Goal: Navigation & Orientation: Find specific page/section

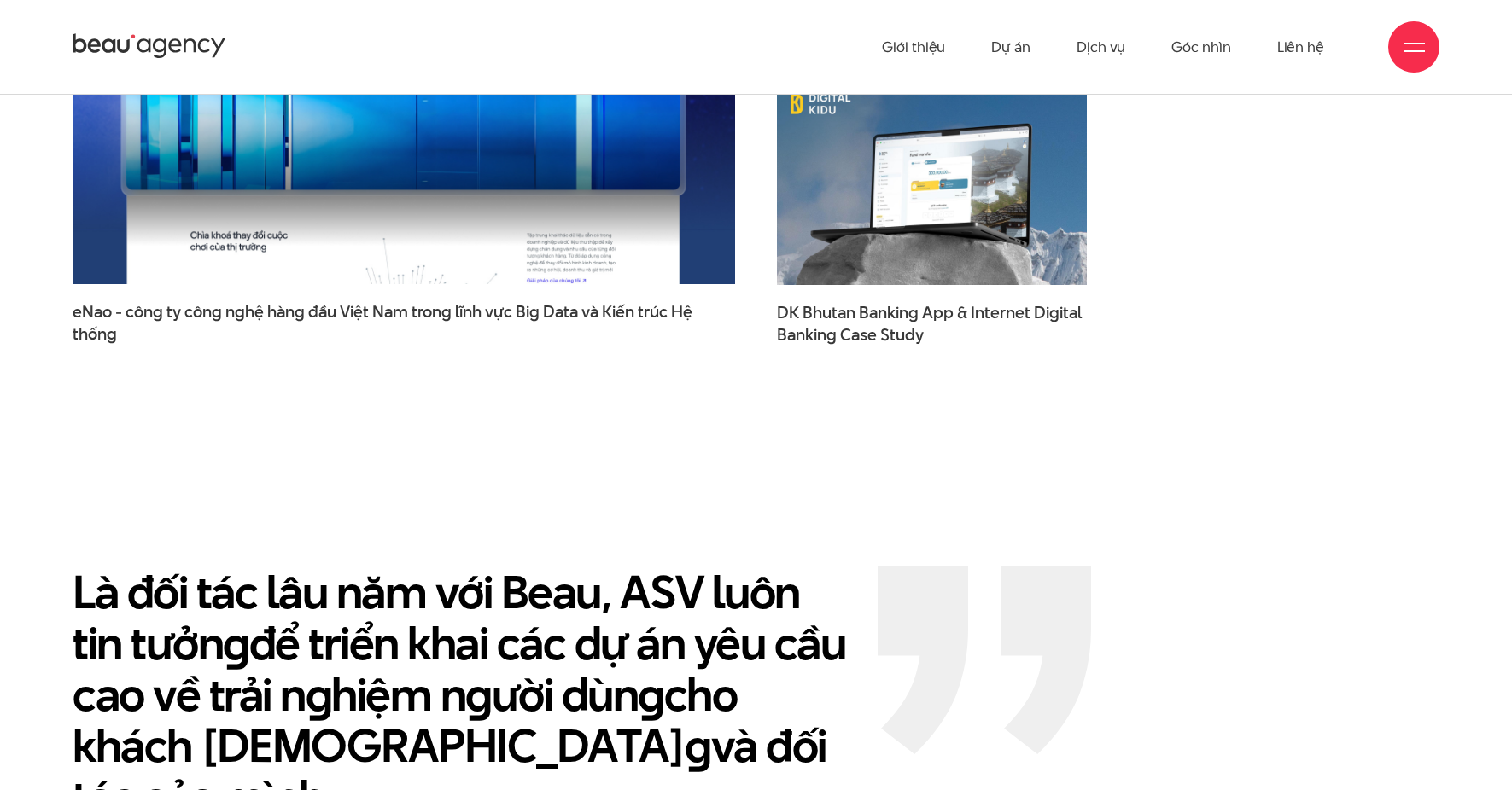
scroll to position [3208, 0]
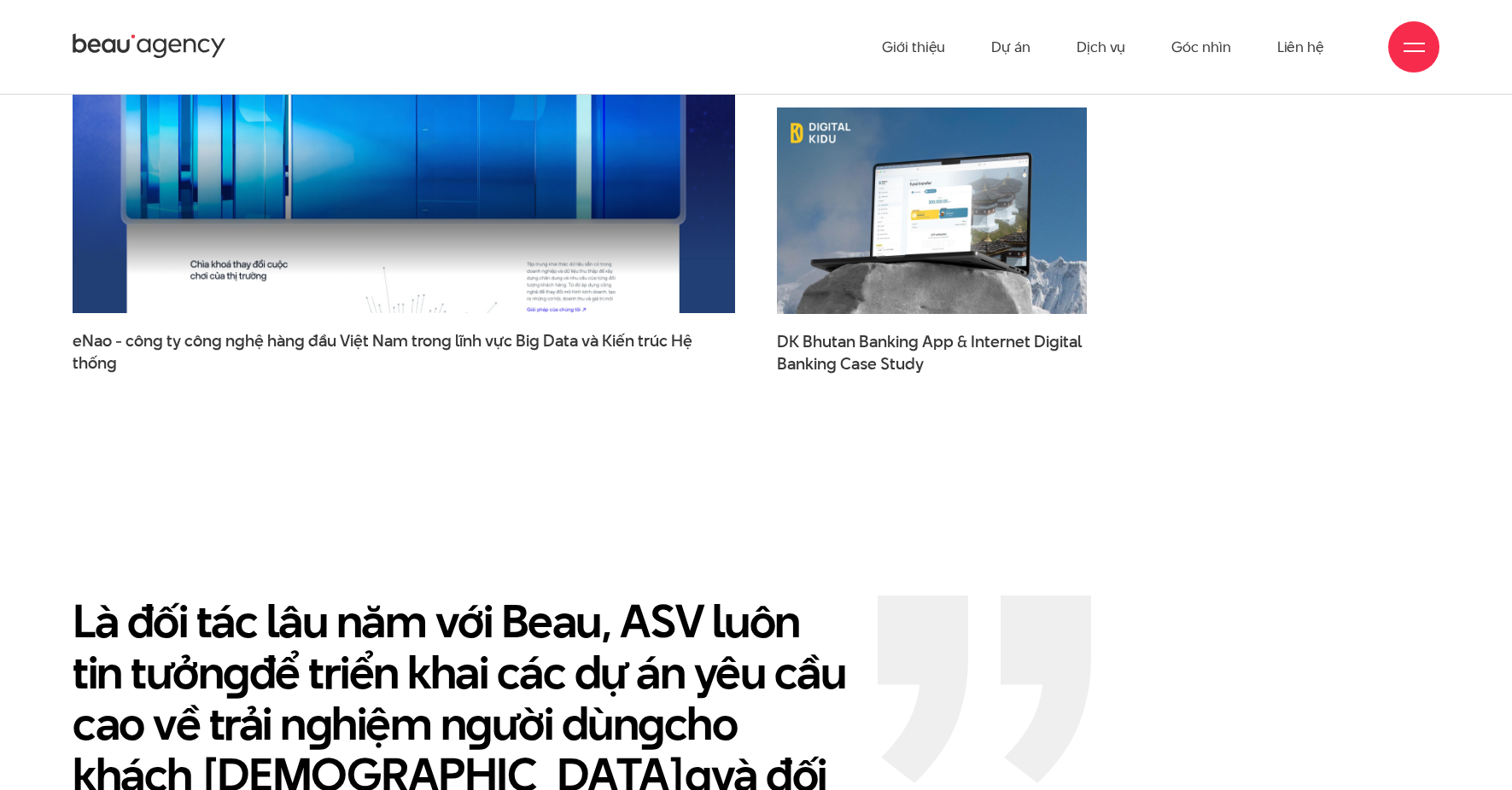
click at [1417, 46] on div at bounding box center [1415, 48] width 21 height 21
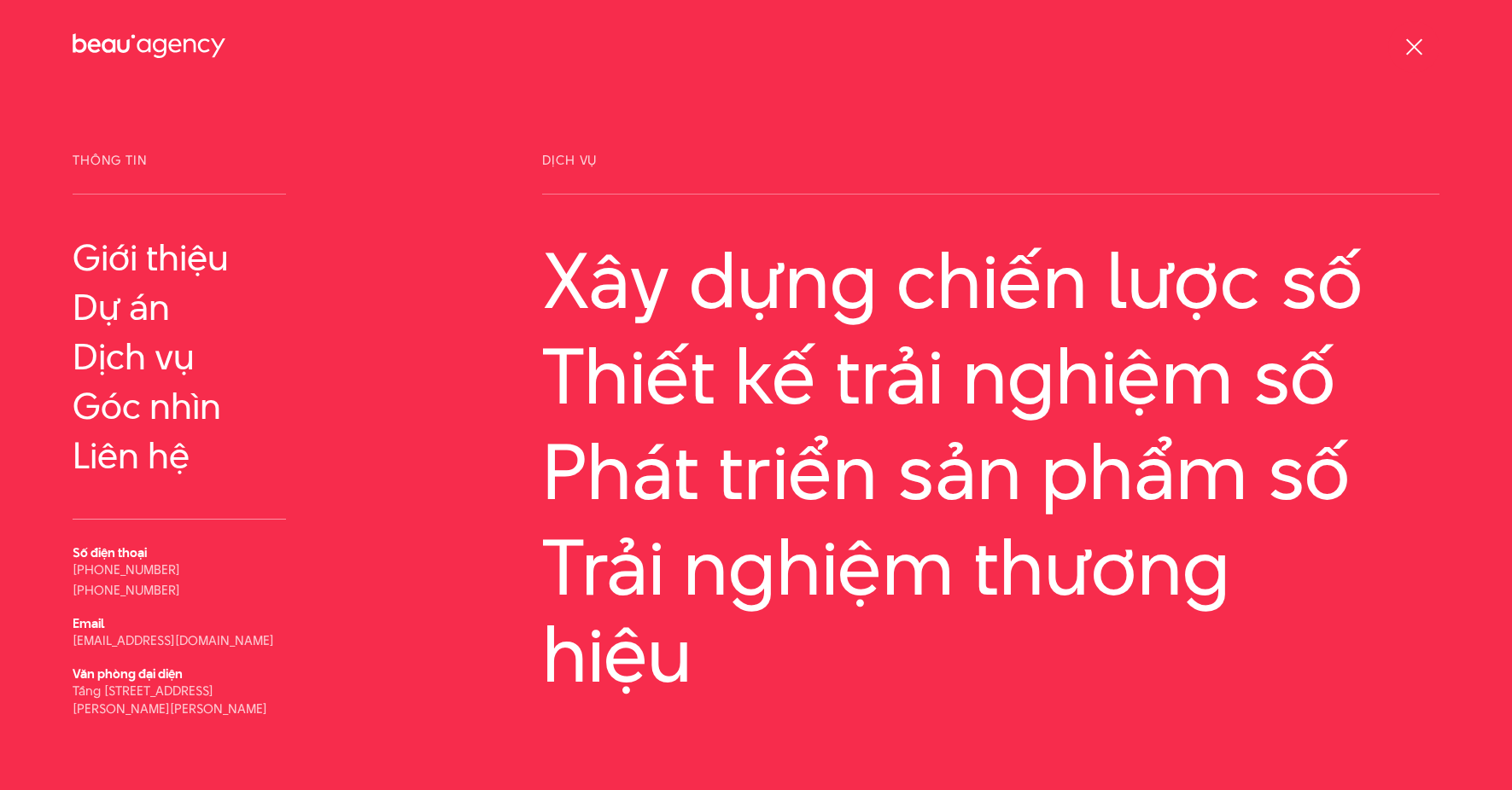
click at [1417, 46] on div at bounding box center [1415, 48] width 21 height 21
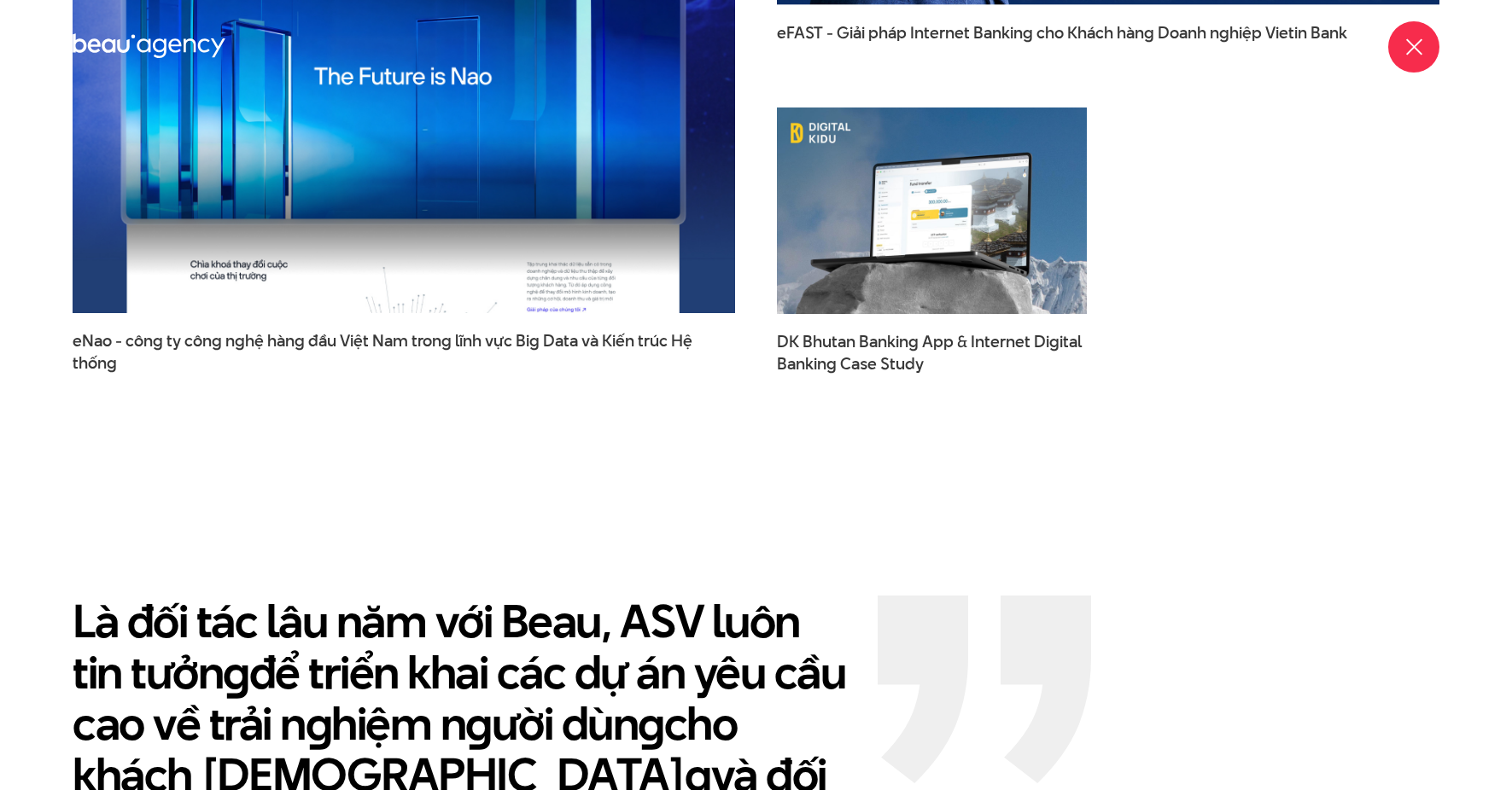
click at [1417, 46] on div at bounding box center [1415, 48] width 21 height 21
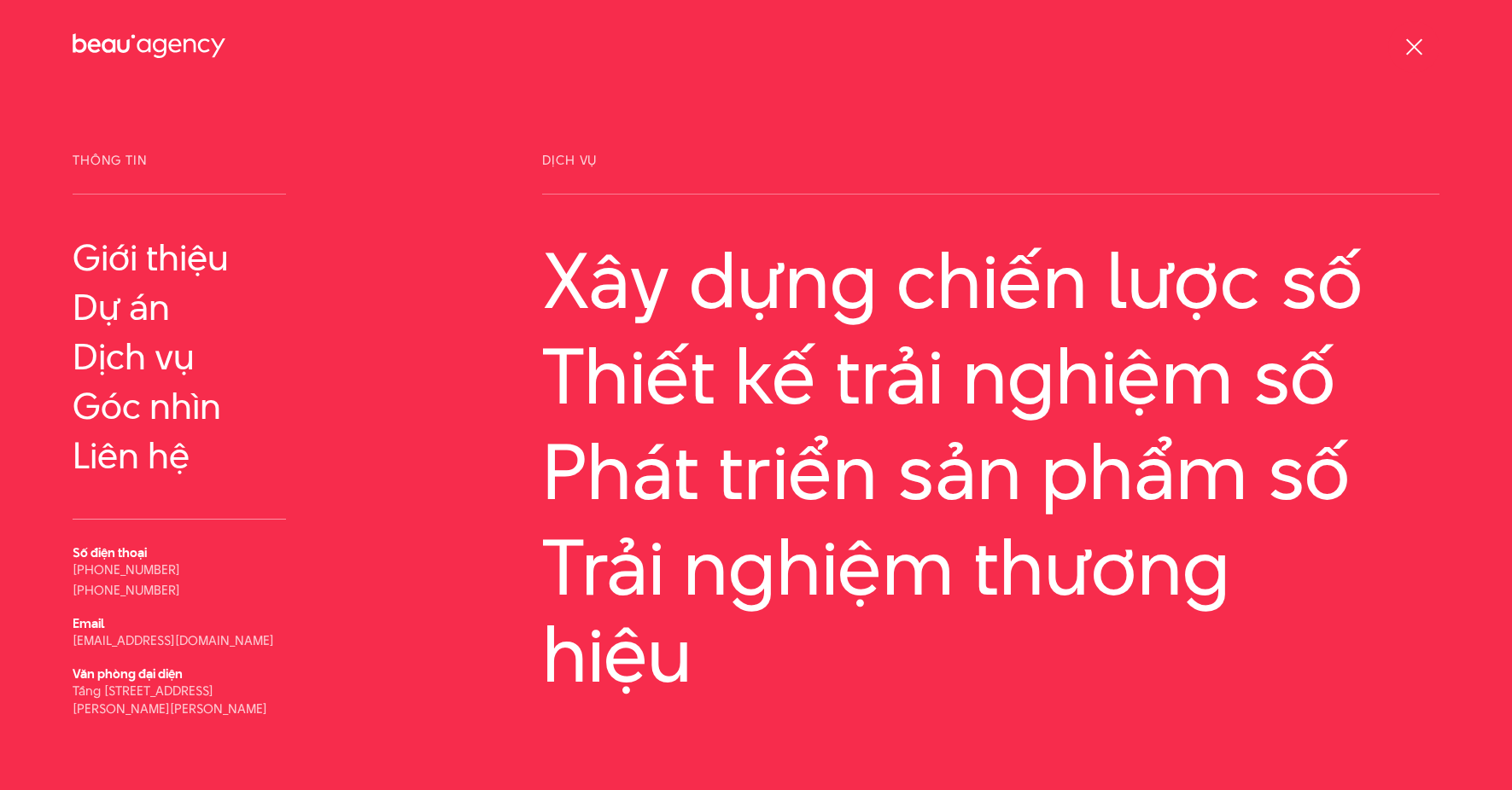
click at [1404, 42] on div at bounding box center [1415, 48] width 21 height 21
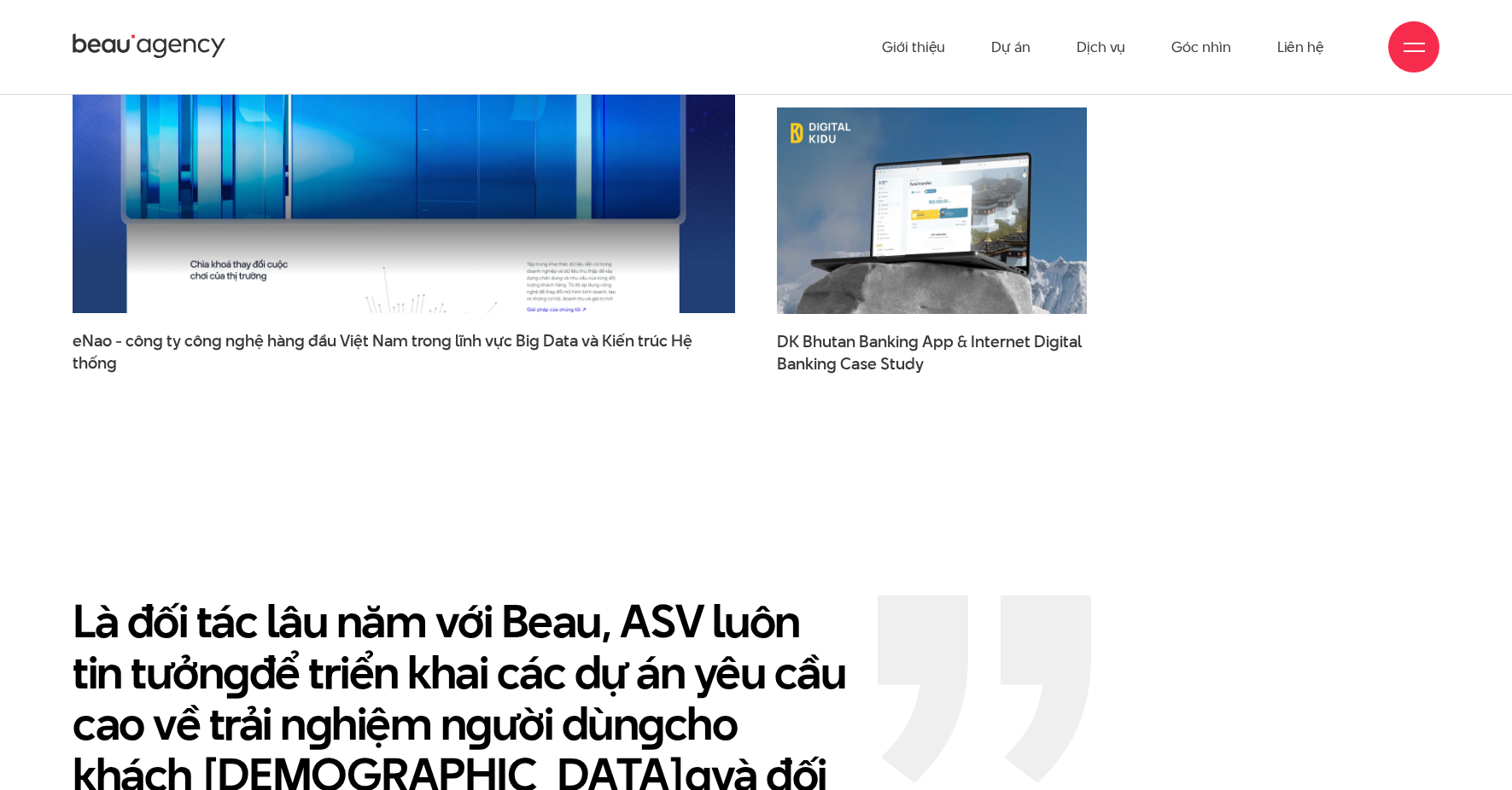
click at [1418, 39] on div at bounding box center [1415, 48] width 21 height 21
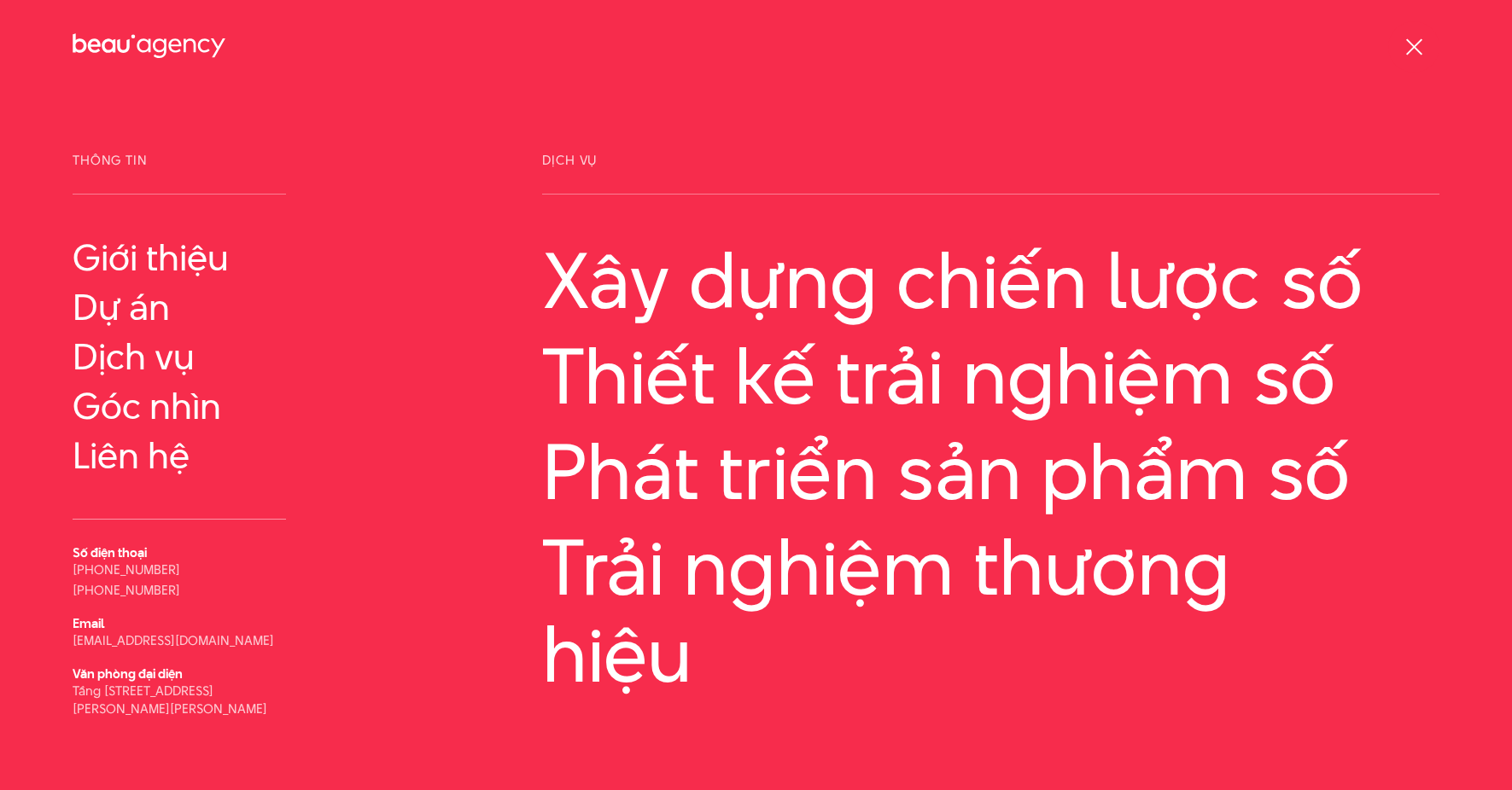
click at [1418, 39] on div at bounding box center [1415, 48] width 21 height 21
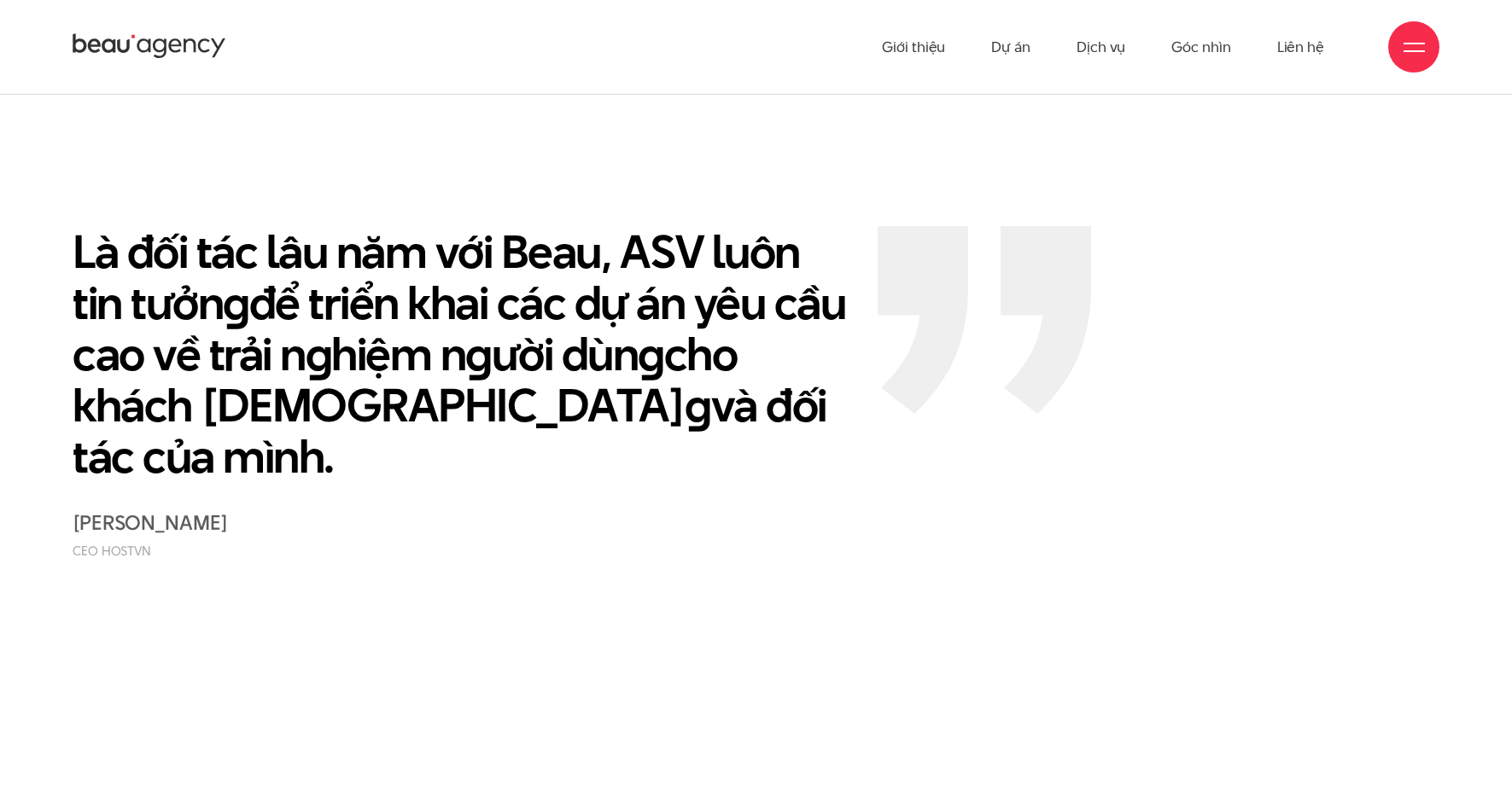
scroll to position [3507, 0]
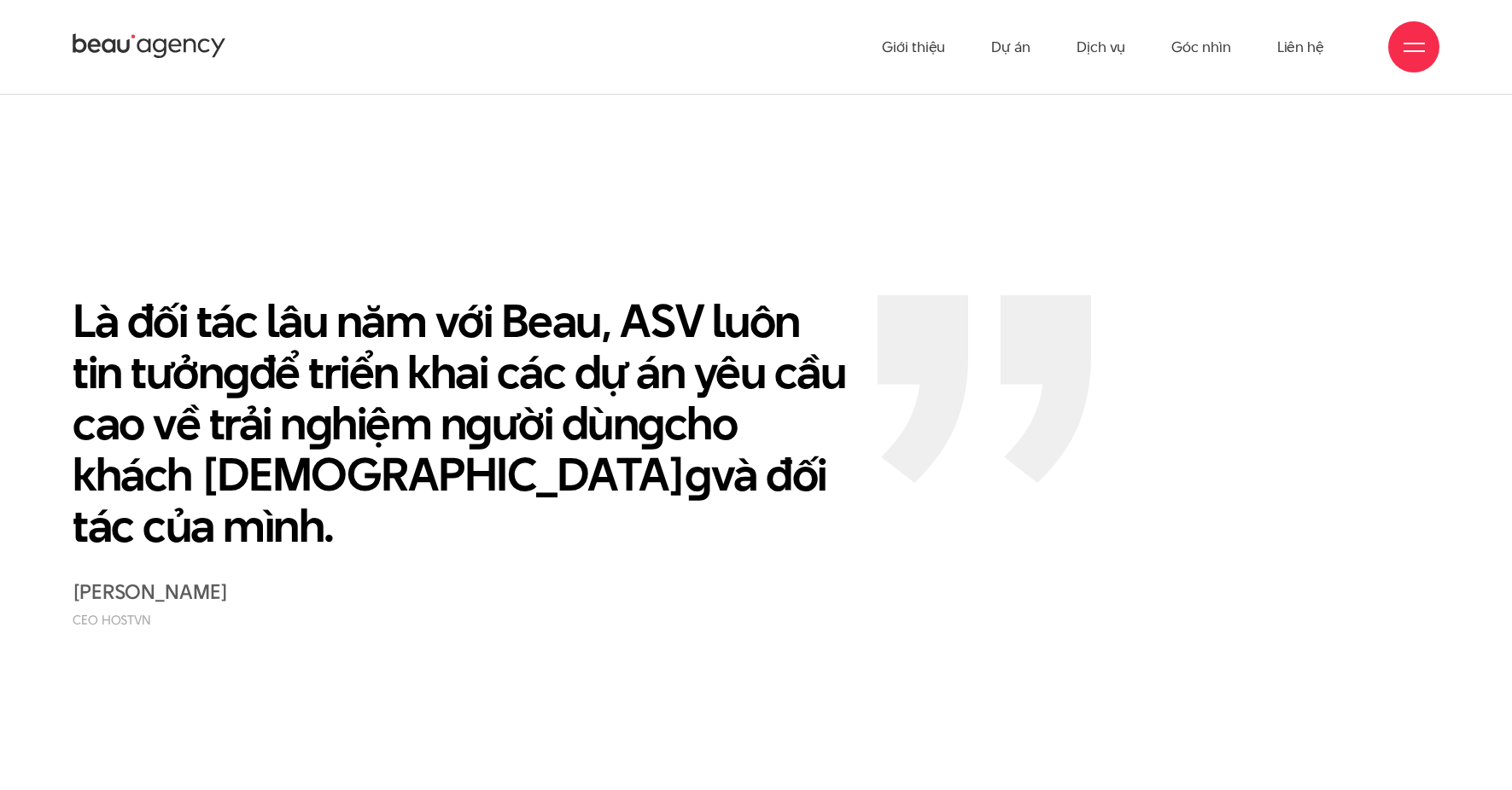
click at [689, 331] on p "Là đối tác lâu năm với Beau, ASV luôn tin tưởn g để triển khai các dự án yêu cầ…" at bounding box center [462, 423] width 780 height 256
click at [1179, 181] on section "Là đối tác lâu năm với Beau, ASV luôn tin tưởn g để triển khai các dự án yêu cầ…" at bounding box center [756, 458] width 1512 height 556
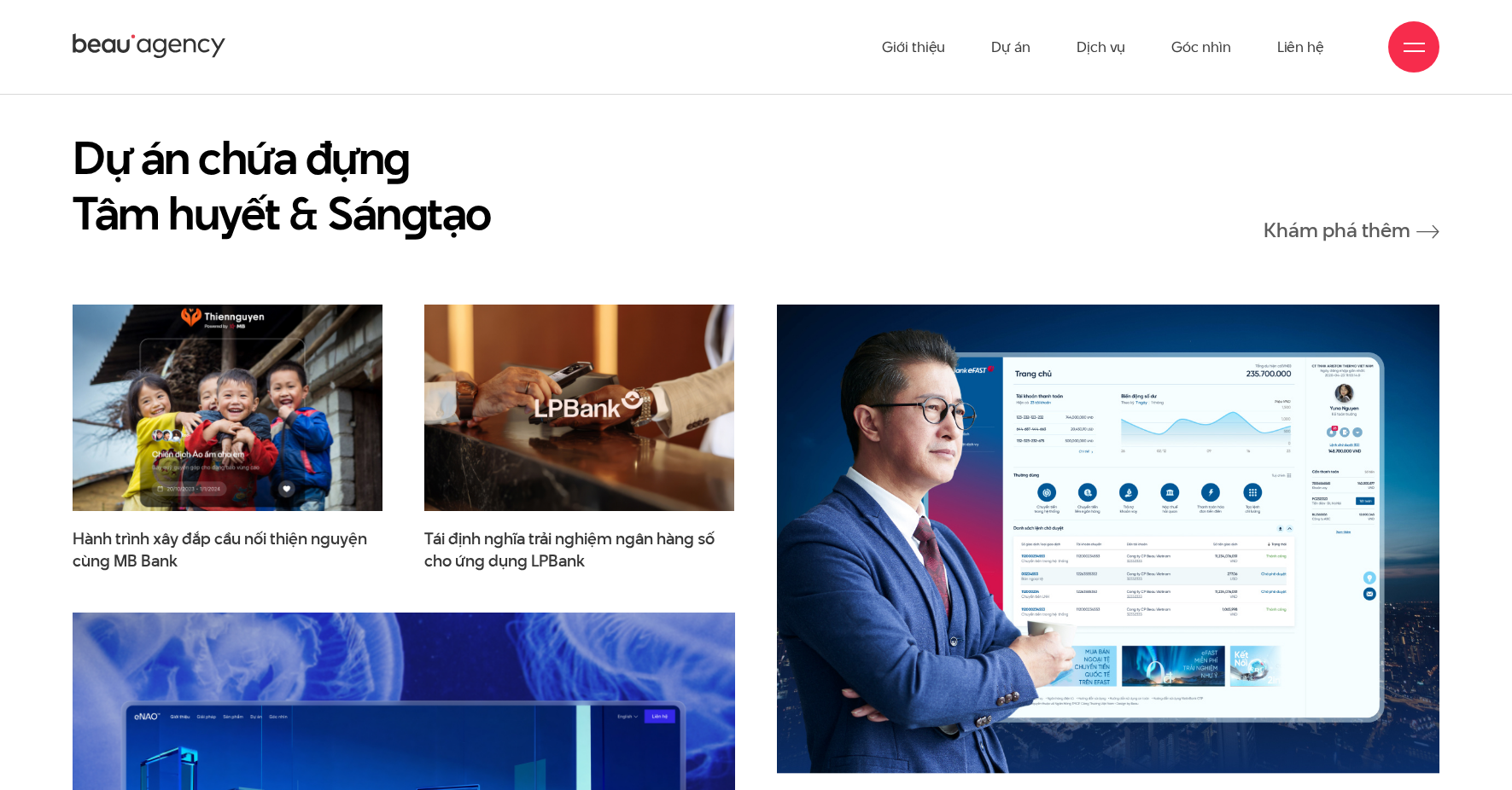
scroll to position [2367, 0]
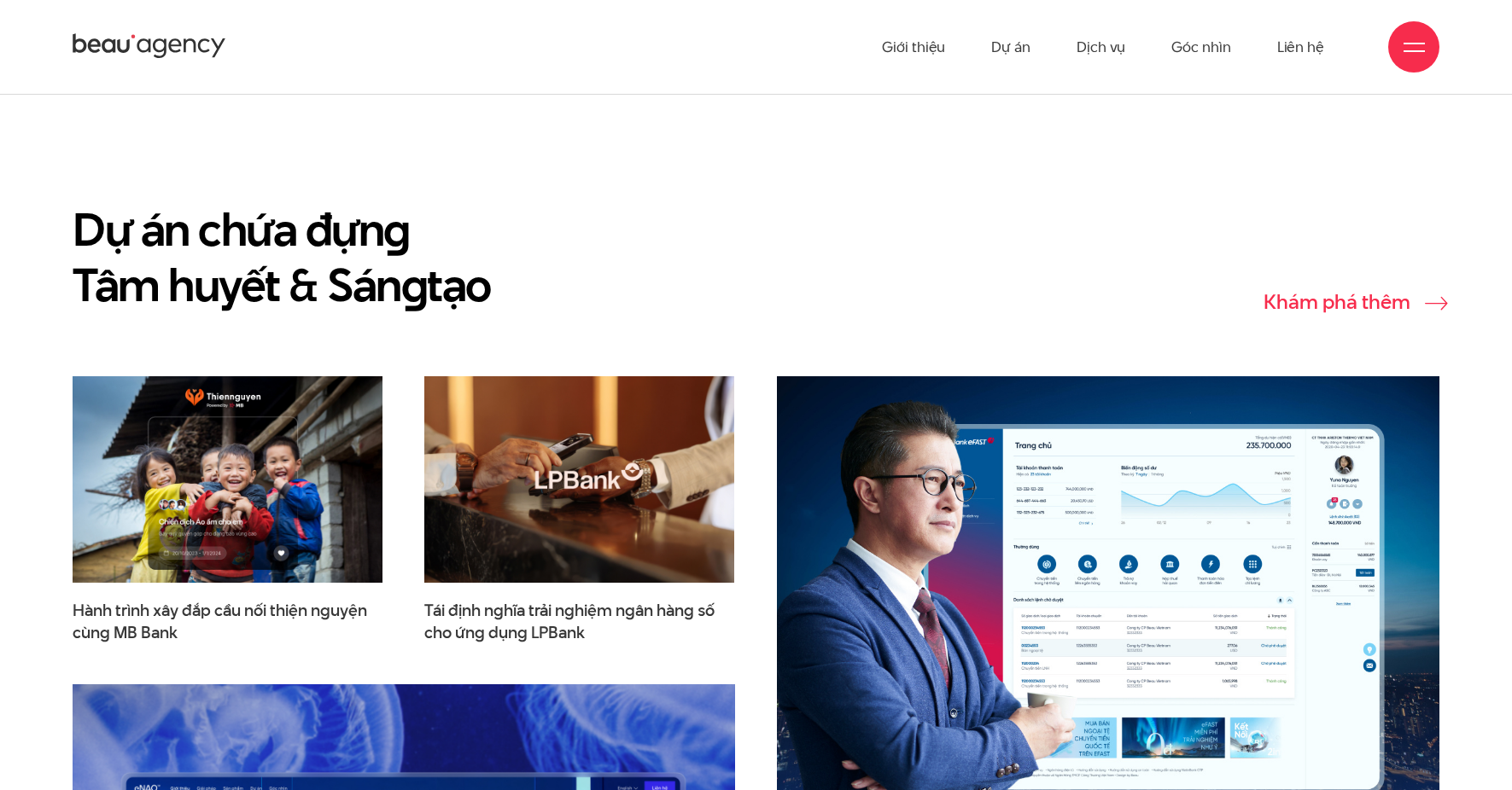
click at [1293, 291] on link "Khám phá thêm" at bounding box center [1352, 302] width 176 height 21
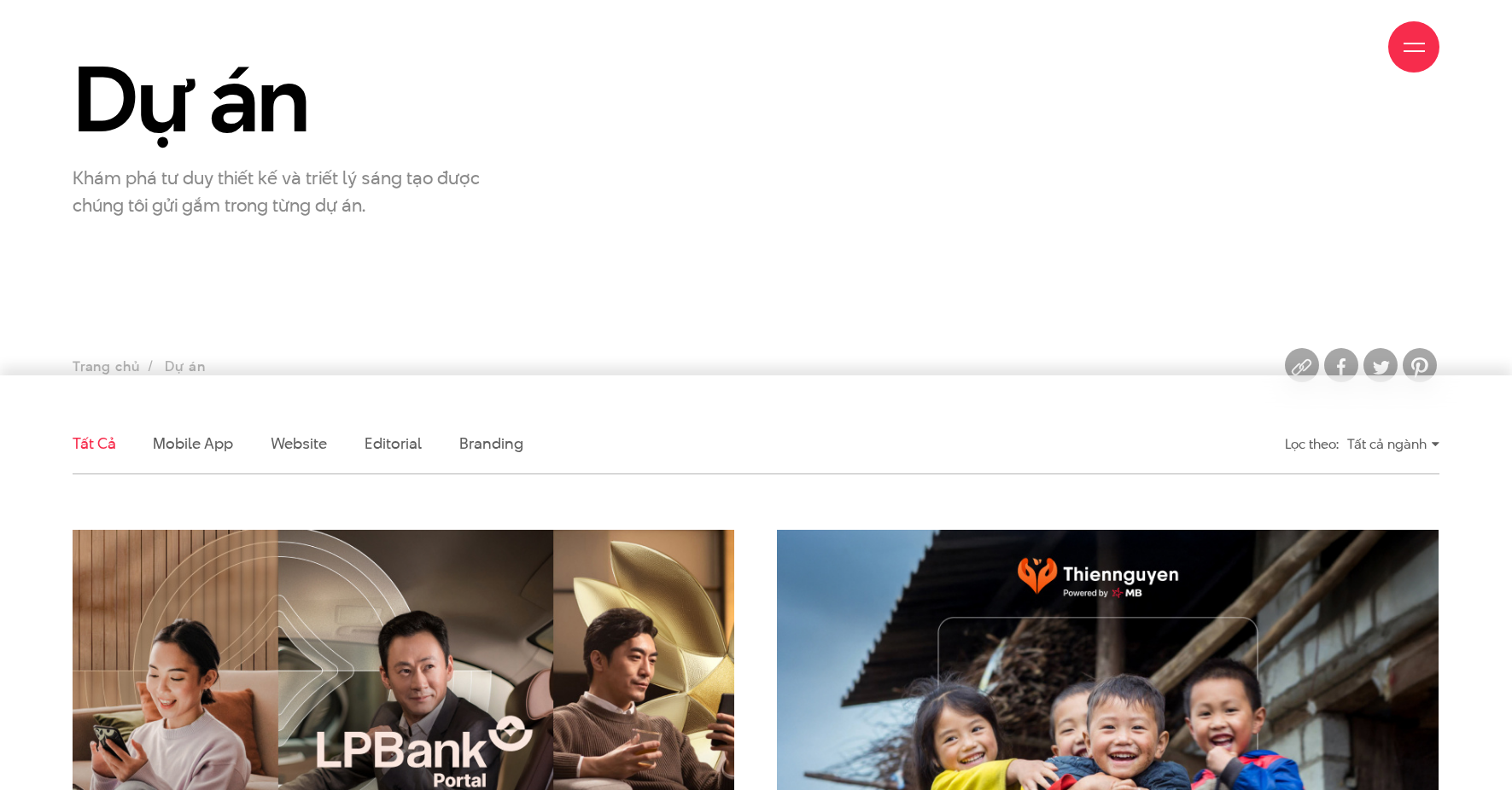
scroll to position [157, 0]
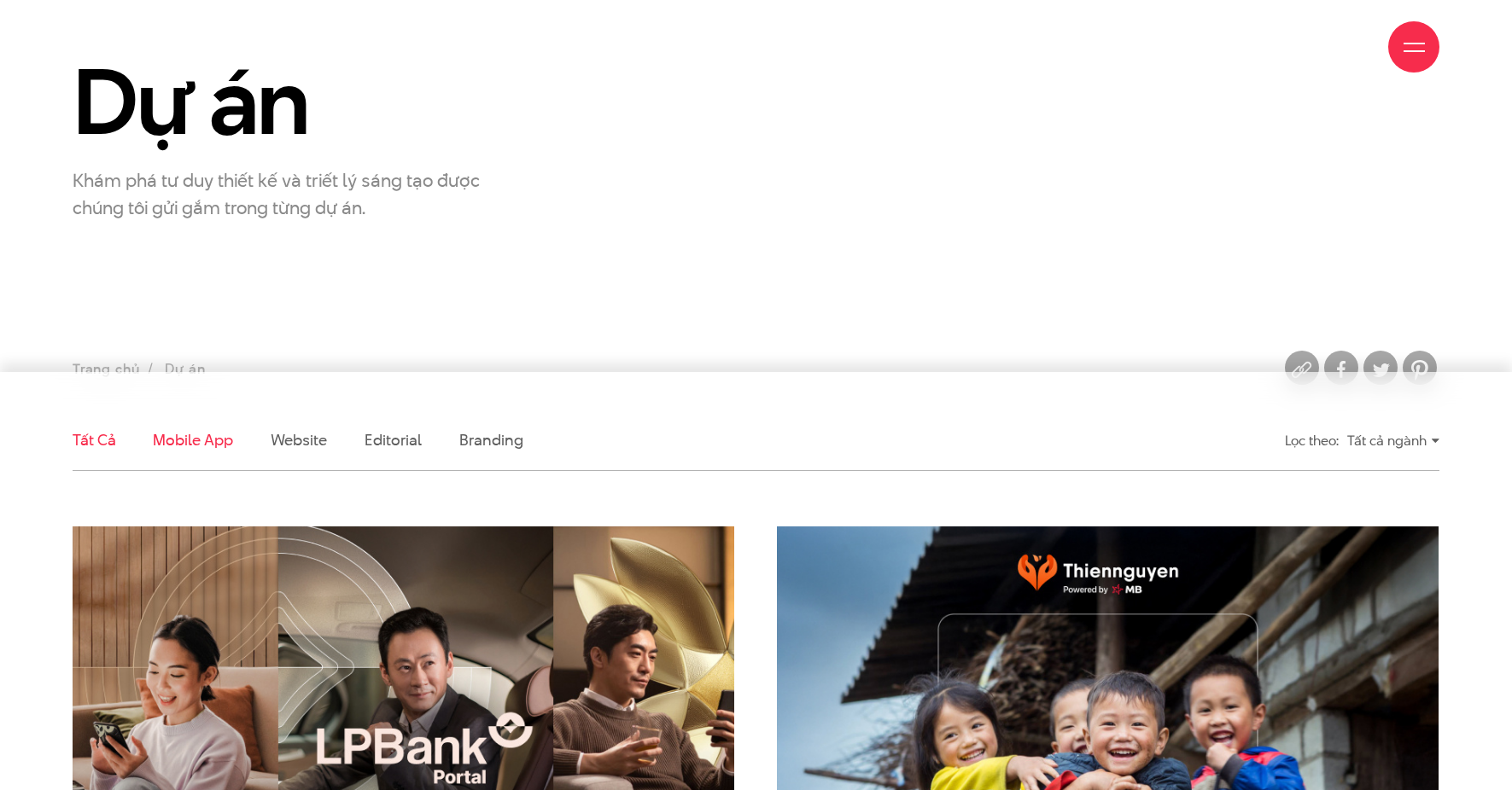
click at [198, 443] on link "Mobile app" at bounding box center [192, 440] width 80 height 21
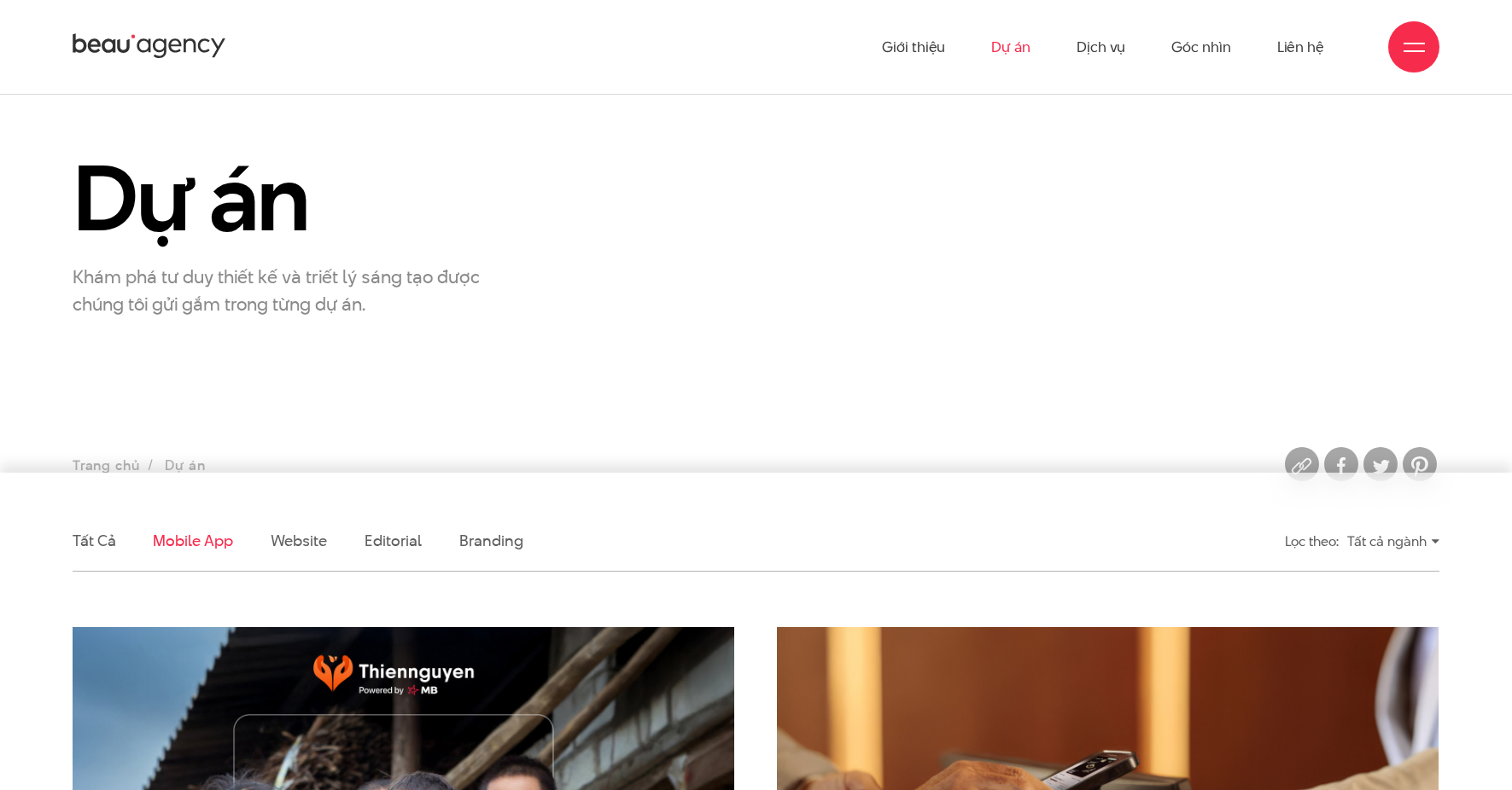
scroll to position [0, 0]
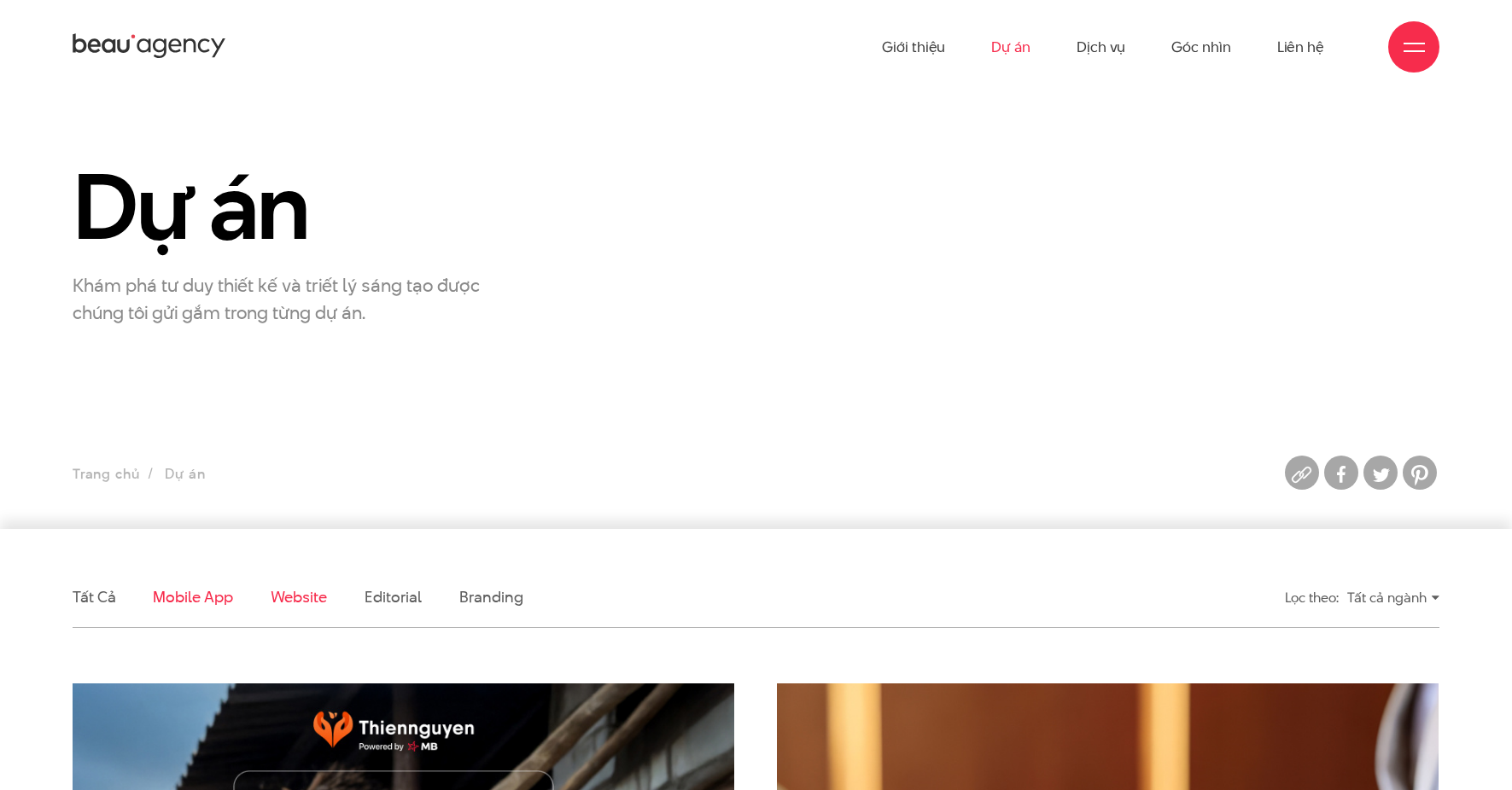
click at [280, 598] on link "Website" at bounding box center [299, 597] width 56 height 21
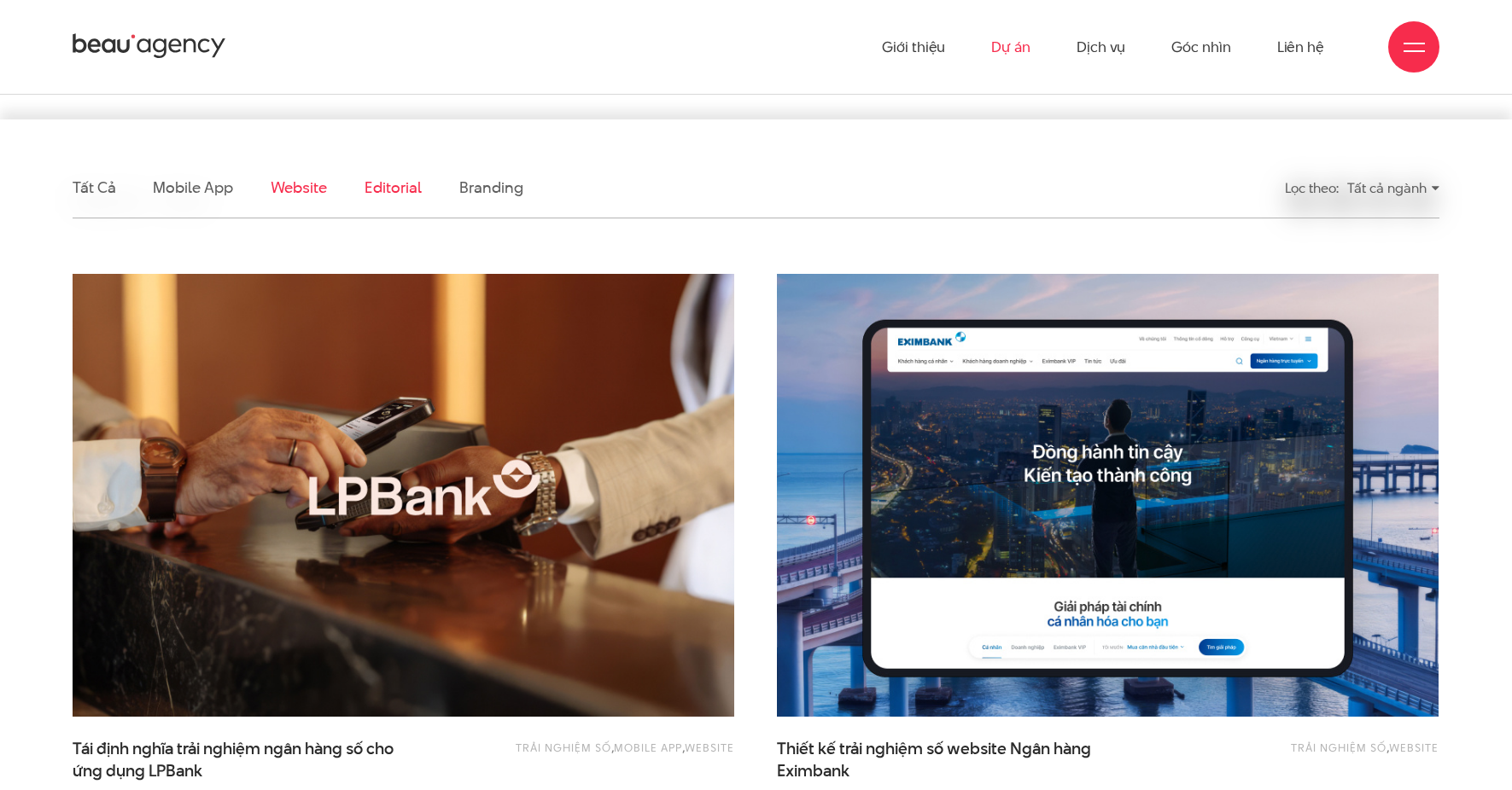
click at [397, 192] on link "Editorial" at bounding box center [393, 187] width 57 height 21
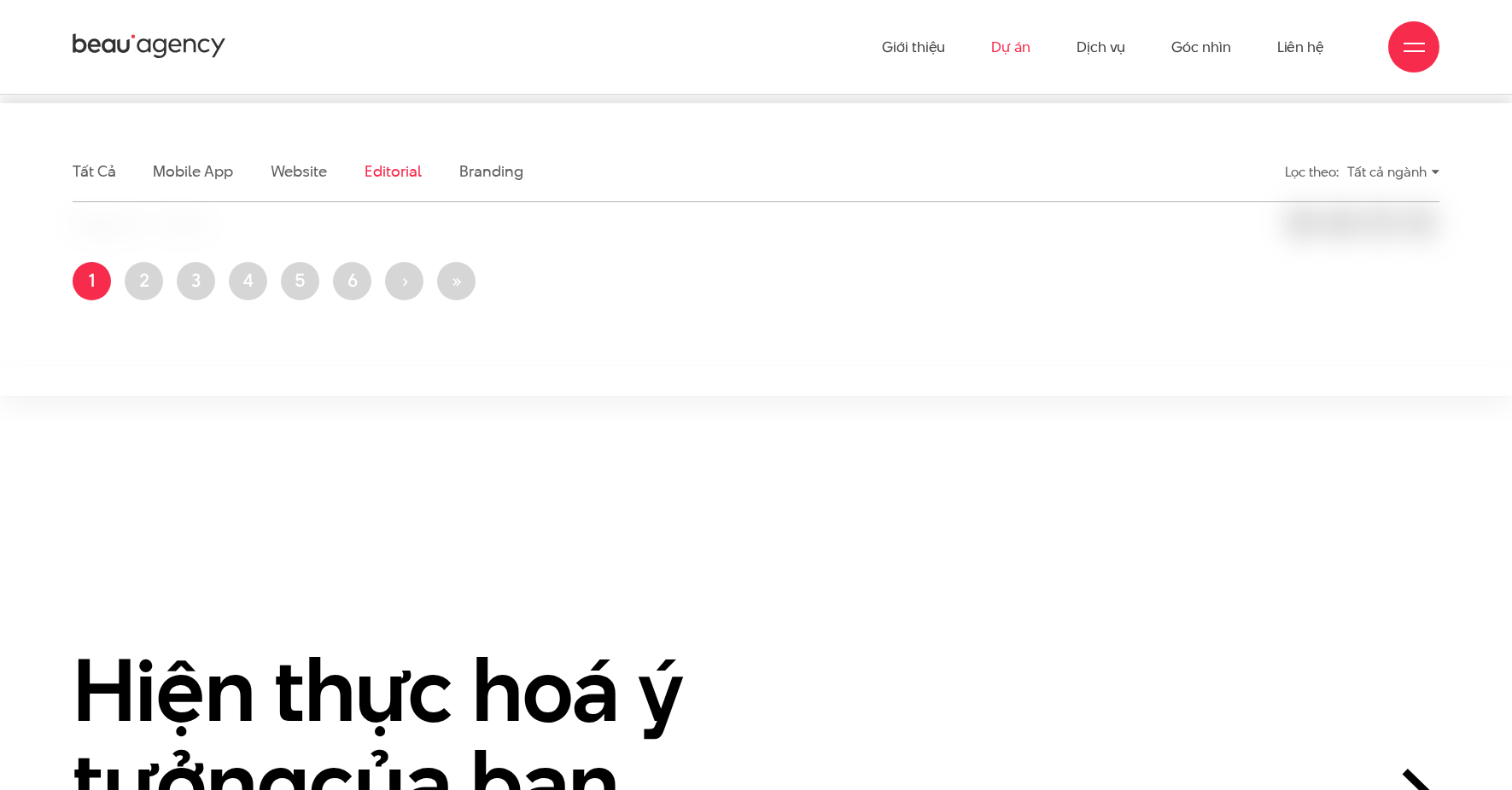
scroll to position [412, 0]
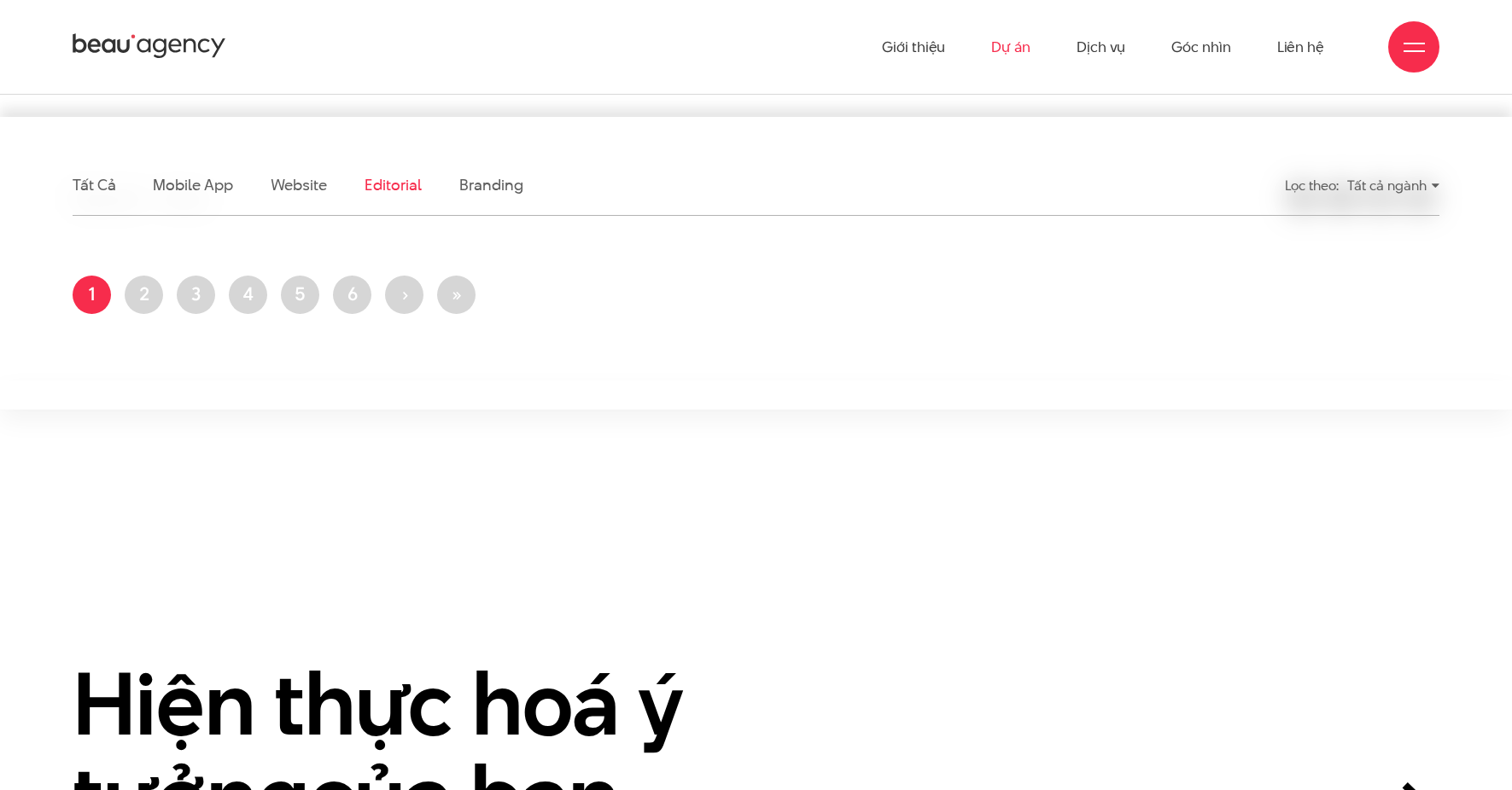
click at [487, 204] on li "Branding" at bounding box center [490, 185] width 63 height 60
click at [159, 185] on link "Mobile app" at bounding box center [192, 184] width 80 height 21
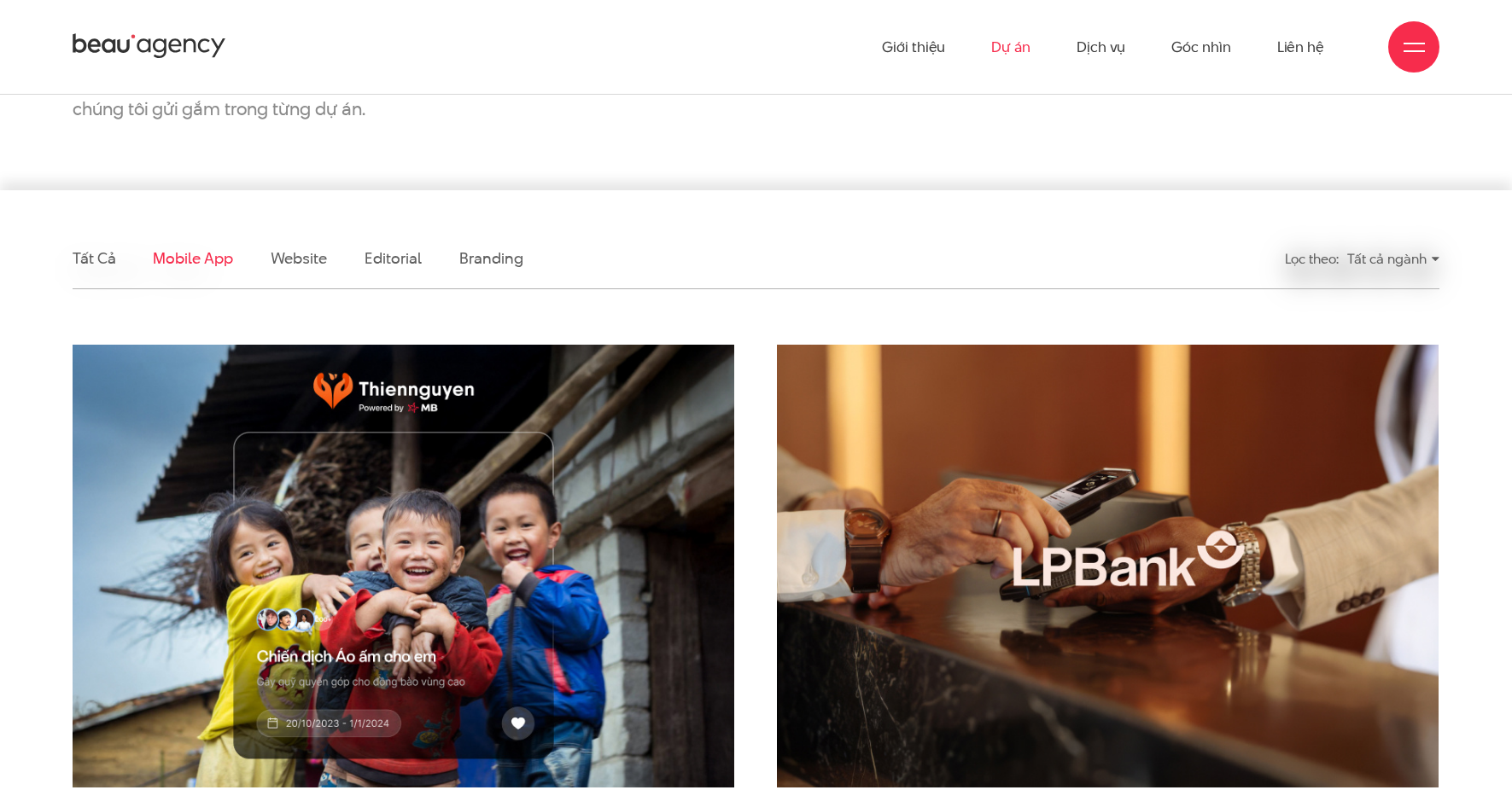
scroll to position [337, 0]
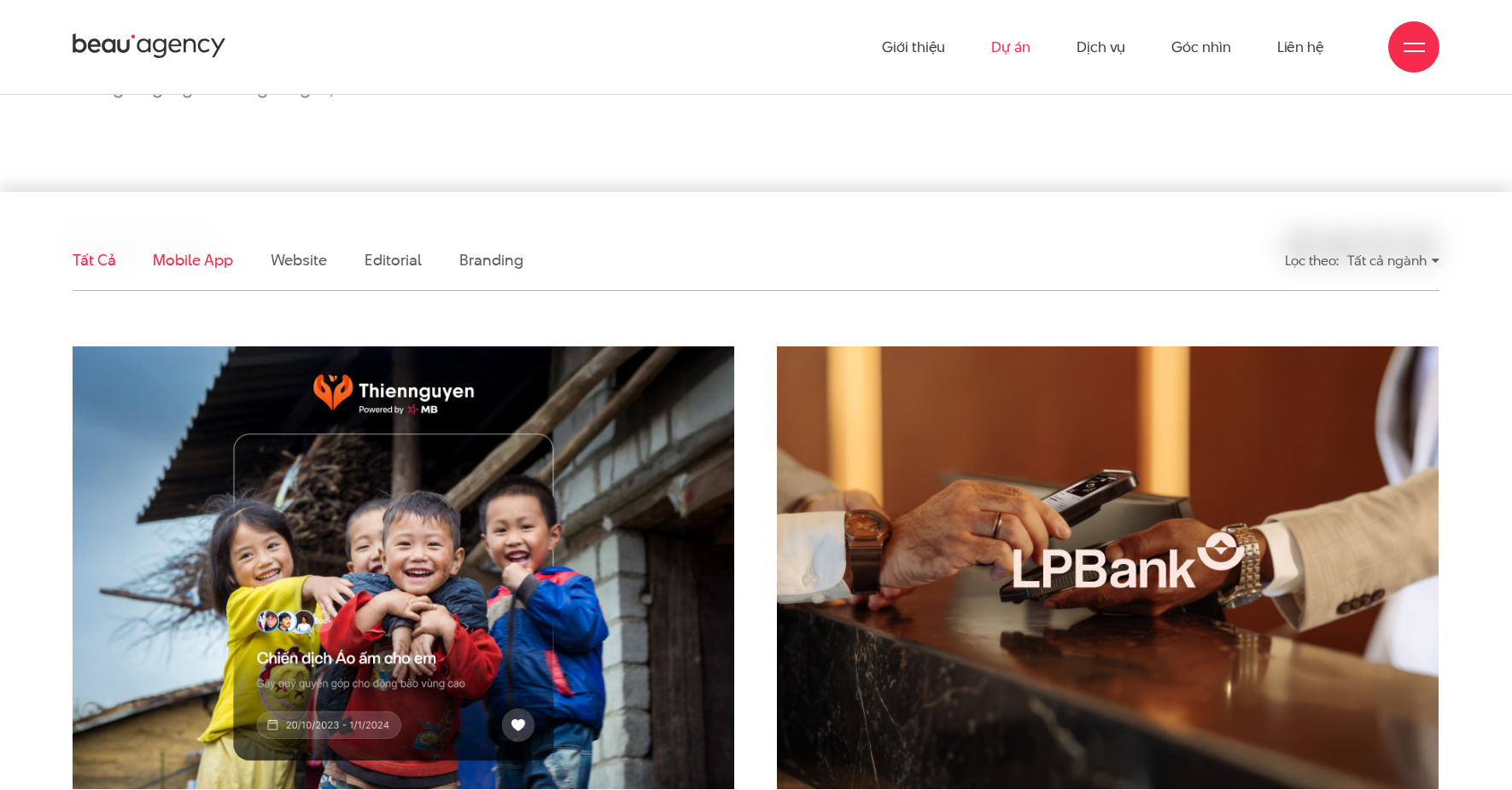
click at [95, 265] on link "Tất cả" at bounding box center [94, 260] width 43 height 21
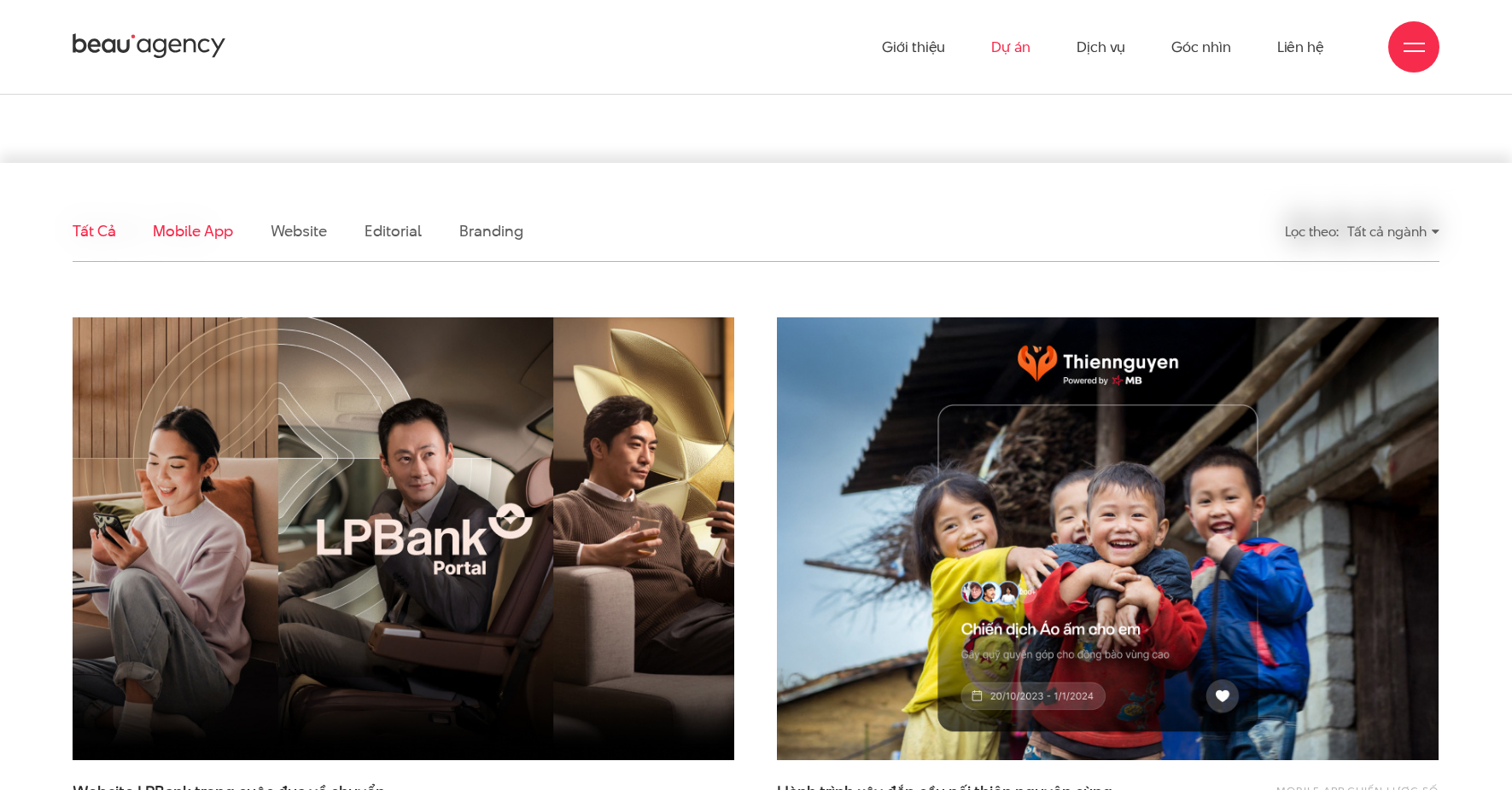
click at [191, 230] on link "Mobile app" at bounding box center [192, 231] width 80 height 21
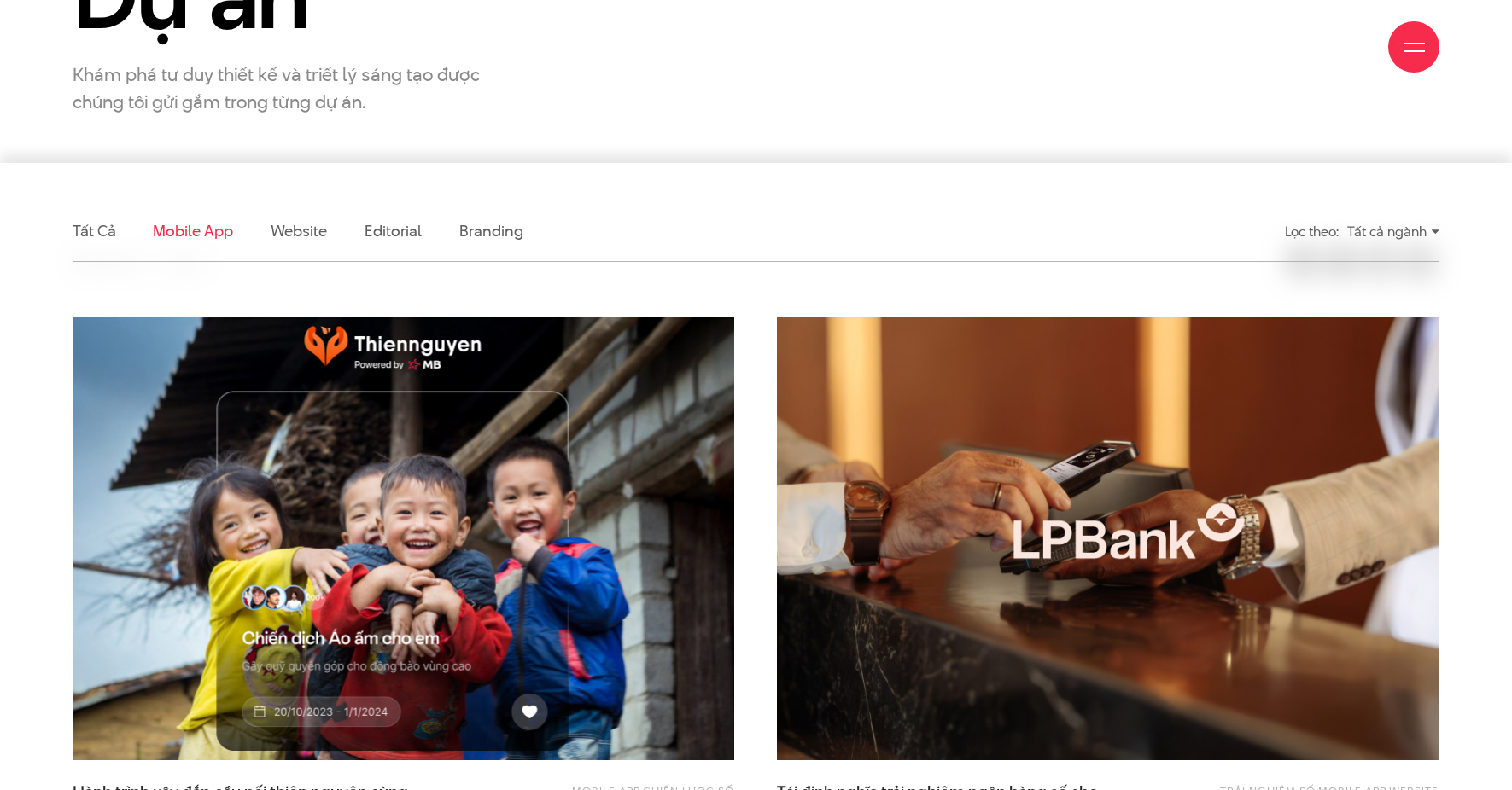
scroll to position [568, 0]
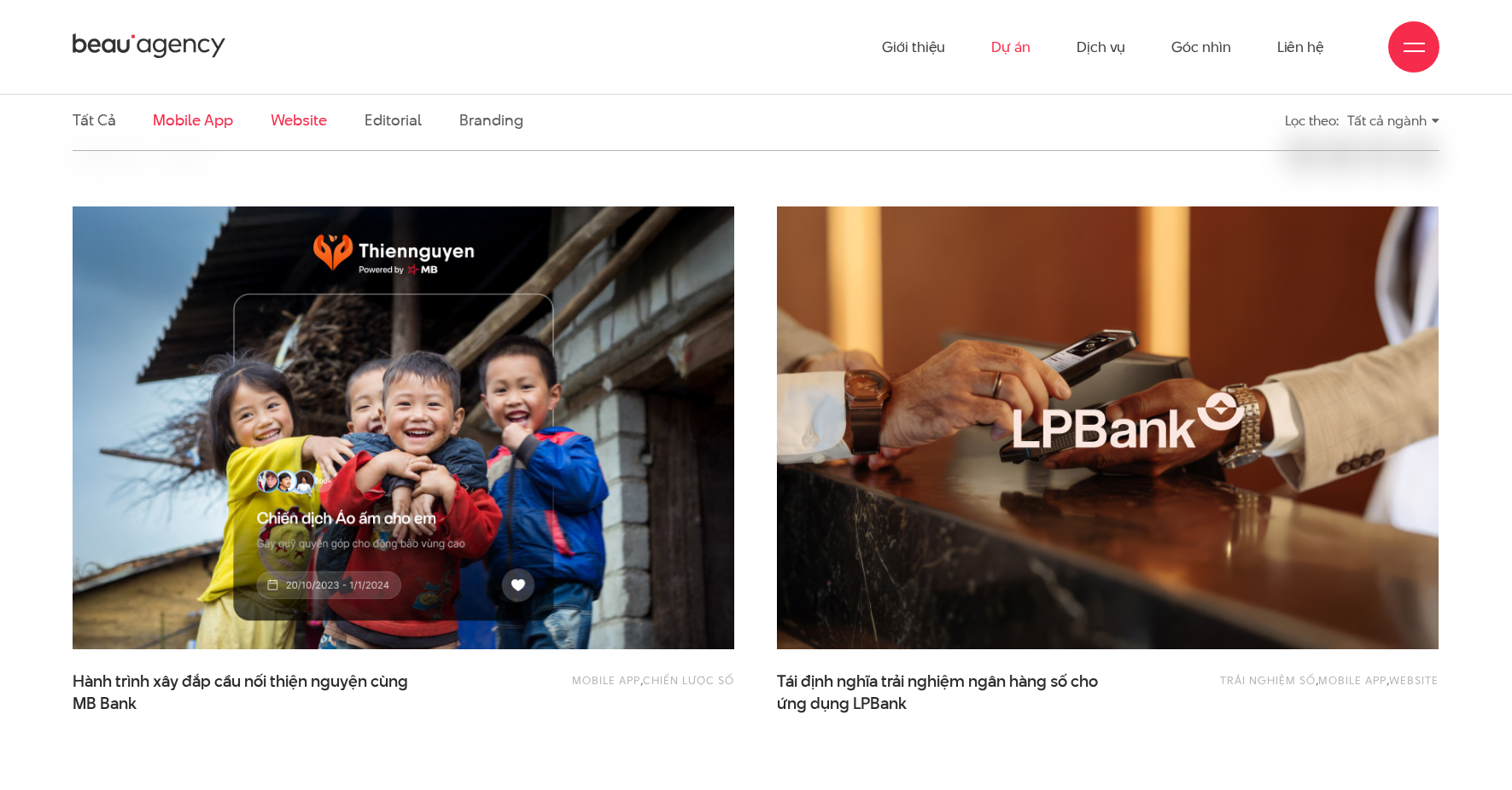
click at [278, 125] on link "Website" at bounding box center [299, 120] width 56 height 21
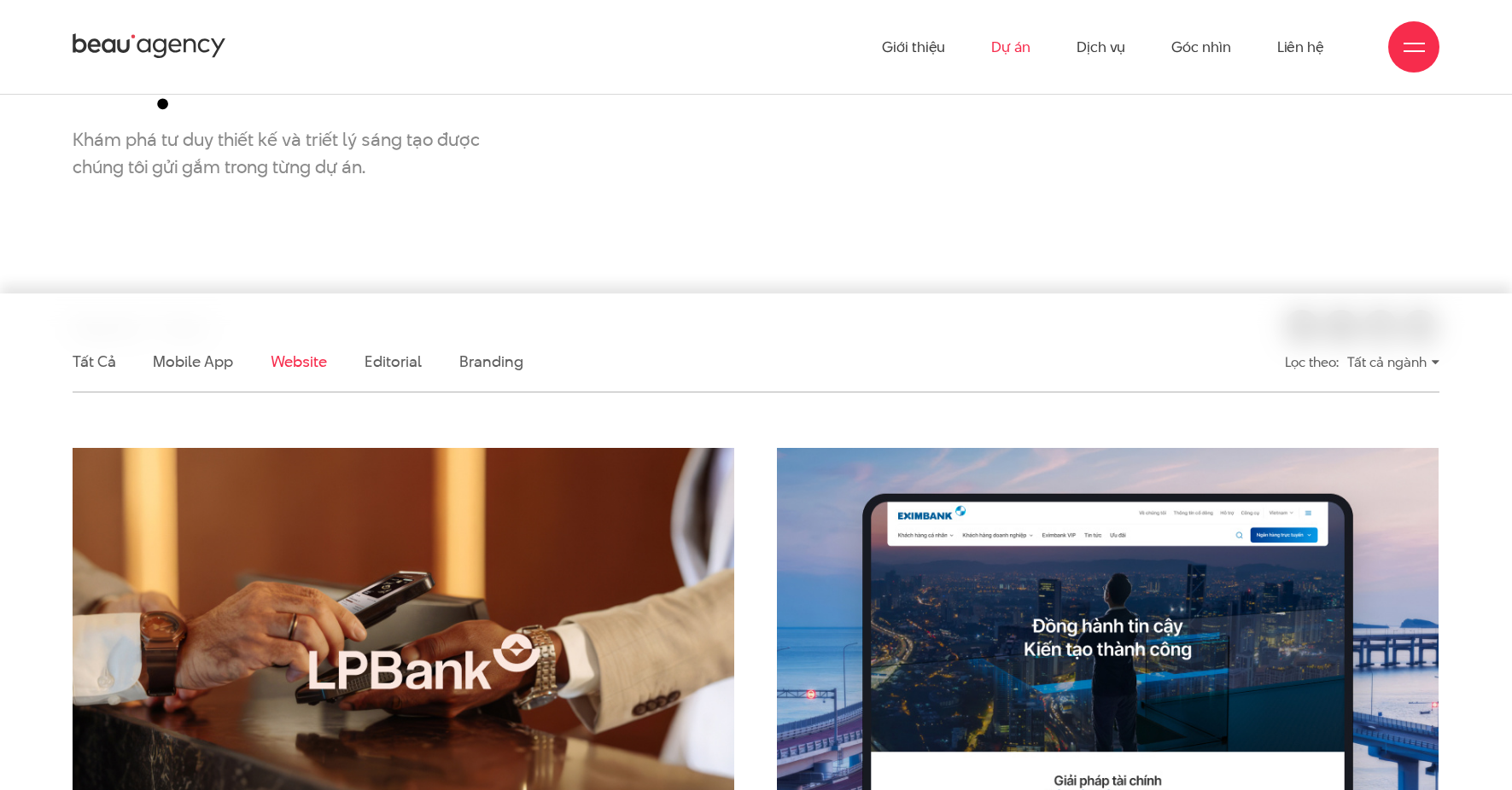
scroll to position [214, 0]
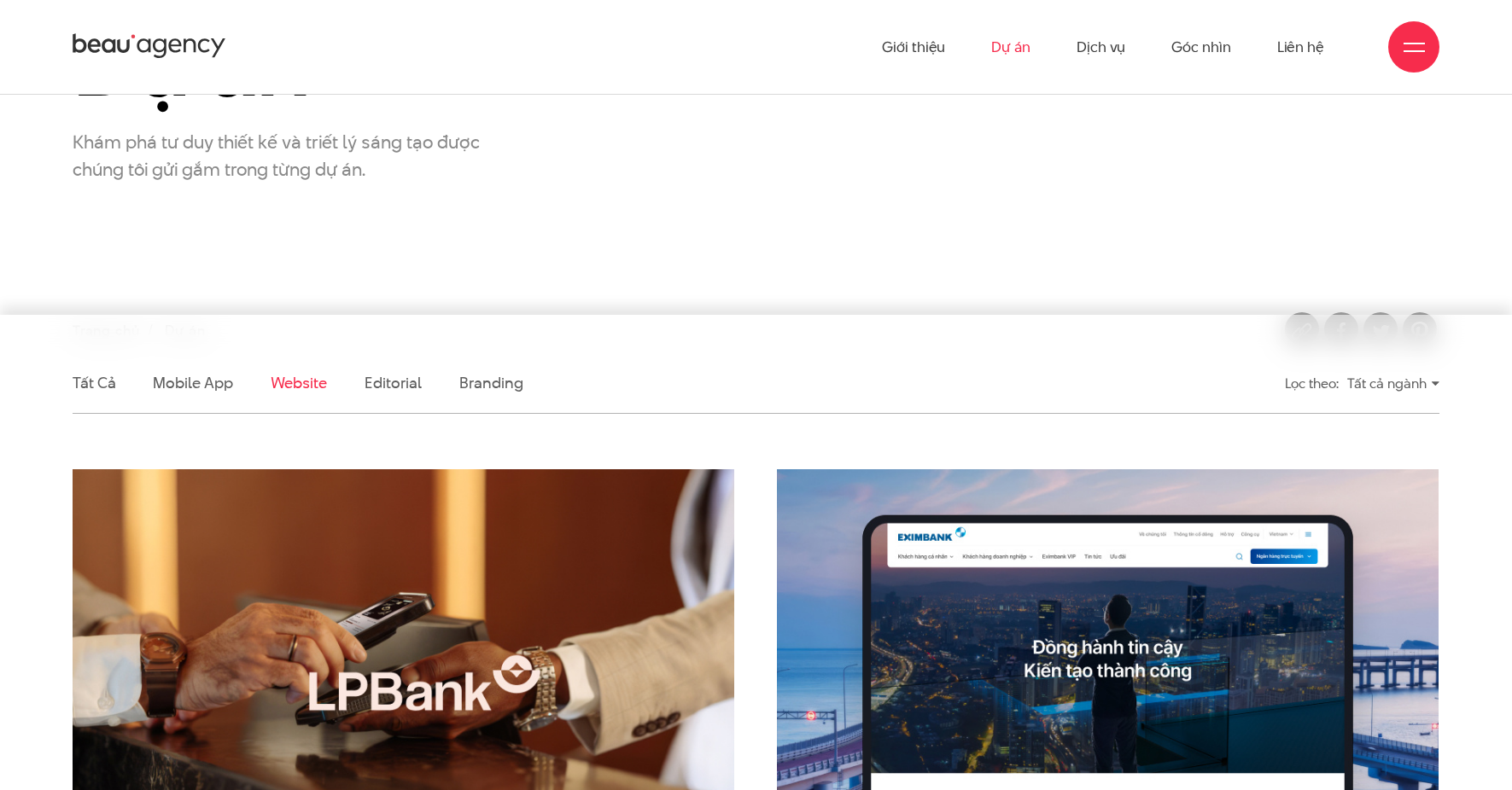
click at [188, 368] on li "Mobile app" at bounding box center [192, 383] width 80 height 60
click at [186, 372] on li "Mobile app" at bounding box center [192, 383] width 80 height 60
click at [185, 379] on link "Mobile app" at bounding box center [192, 382] width 80 height 21
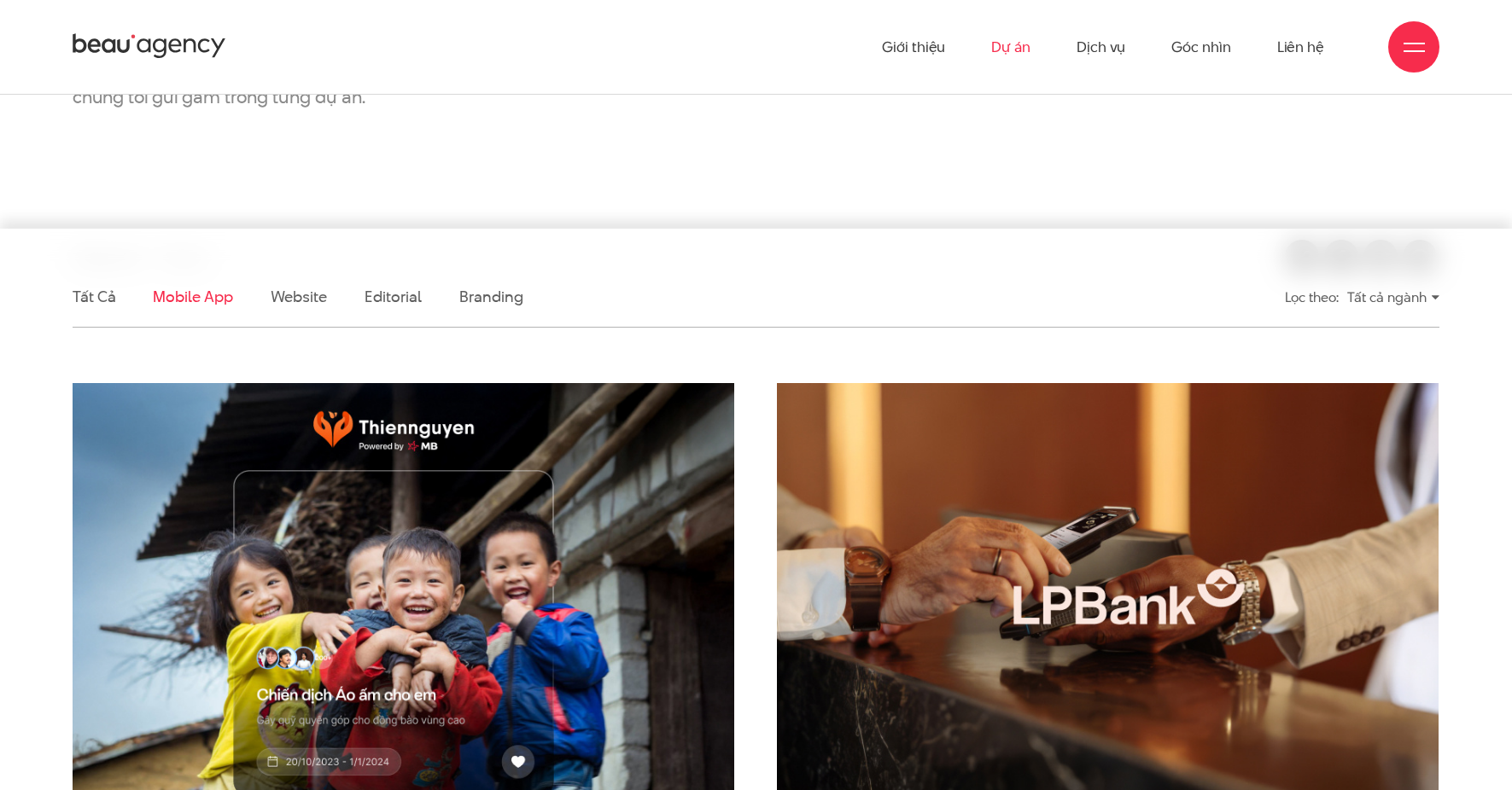
scroll to position [244, 0]
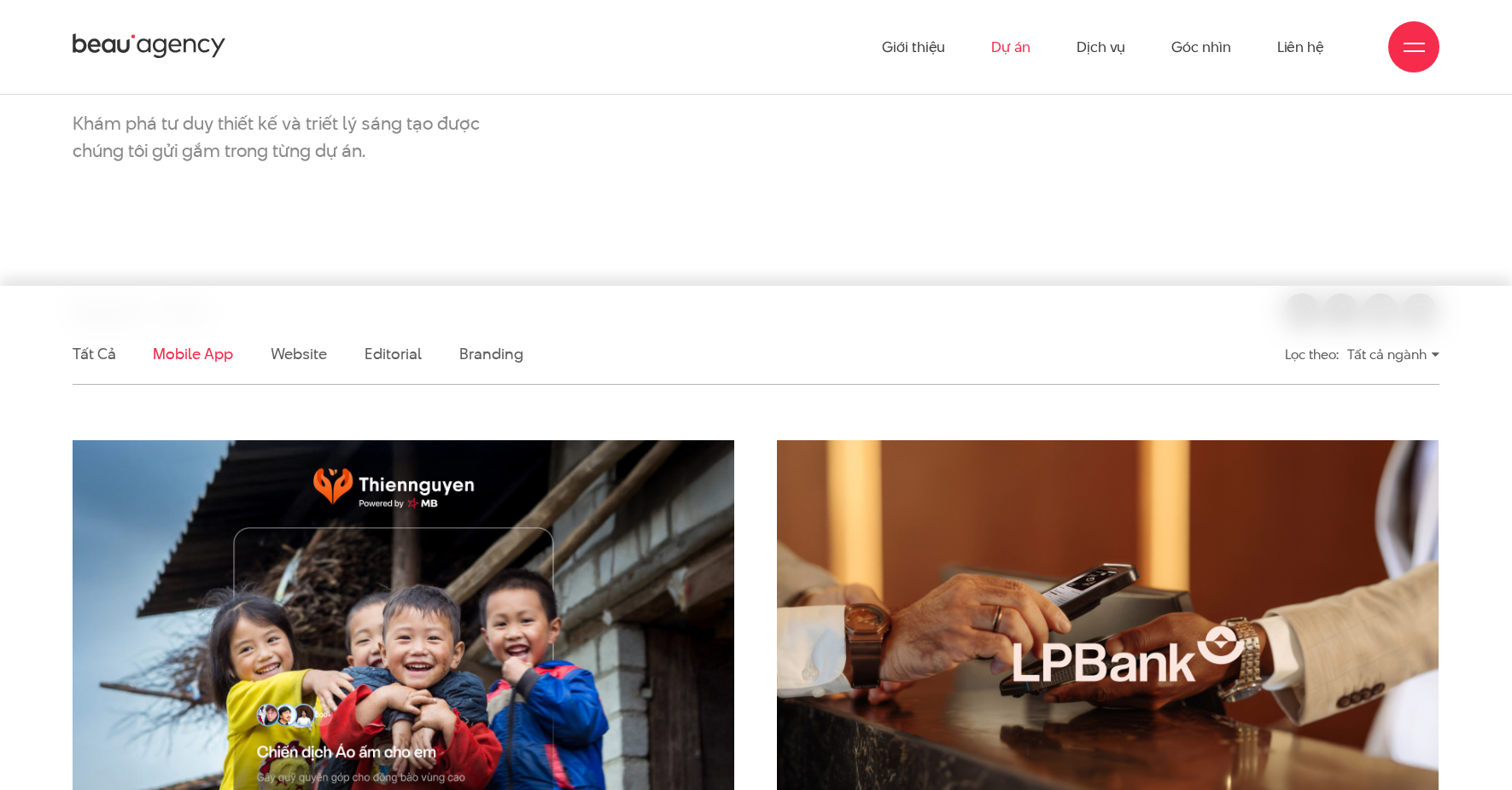
click at [1370, 337] on div "Lọc theo: Tất cả ngành" at bounding box center [1284, 355] width 310 height 39
click at [1377, 352] on div "Tất cả ngành" at bounding box center [1394, 354] width 92 height 30
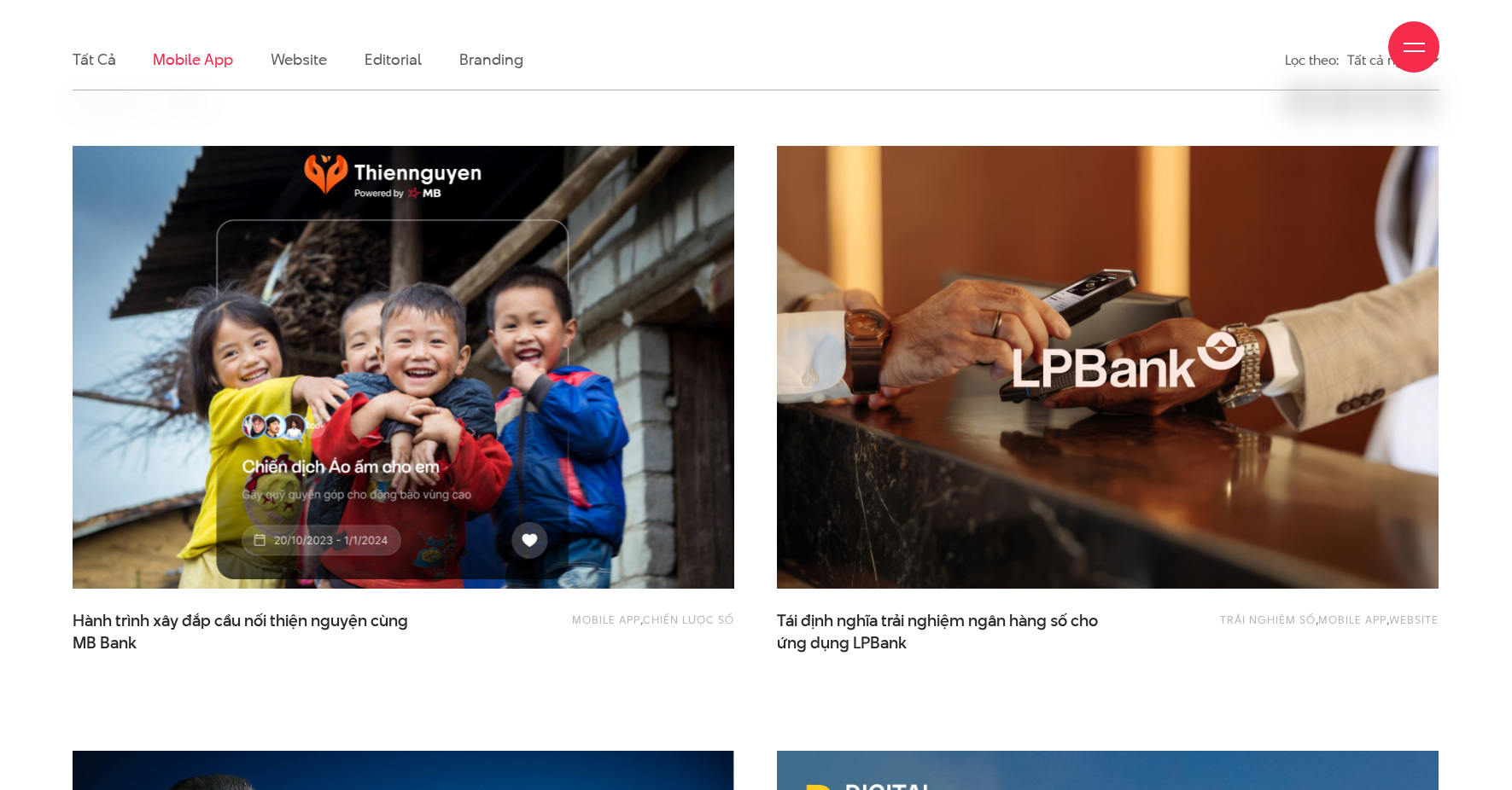
scroll to position [561, 0]
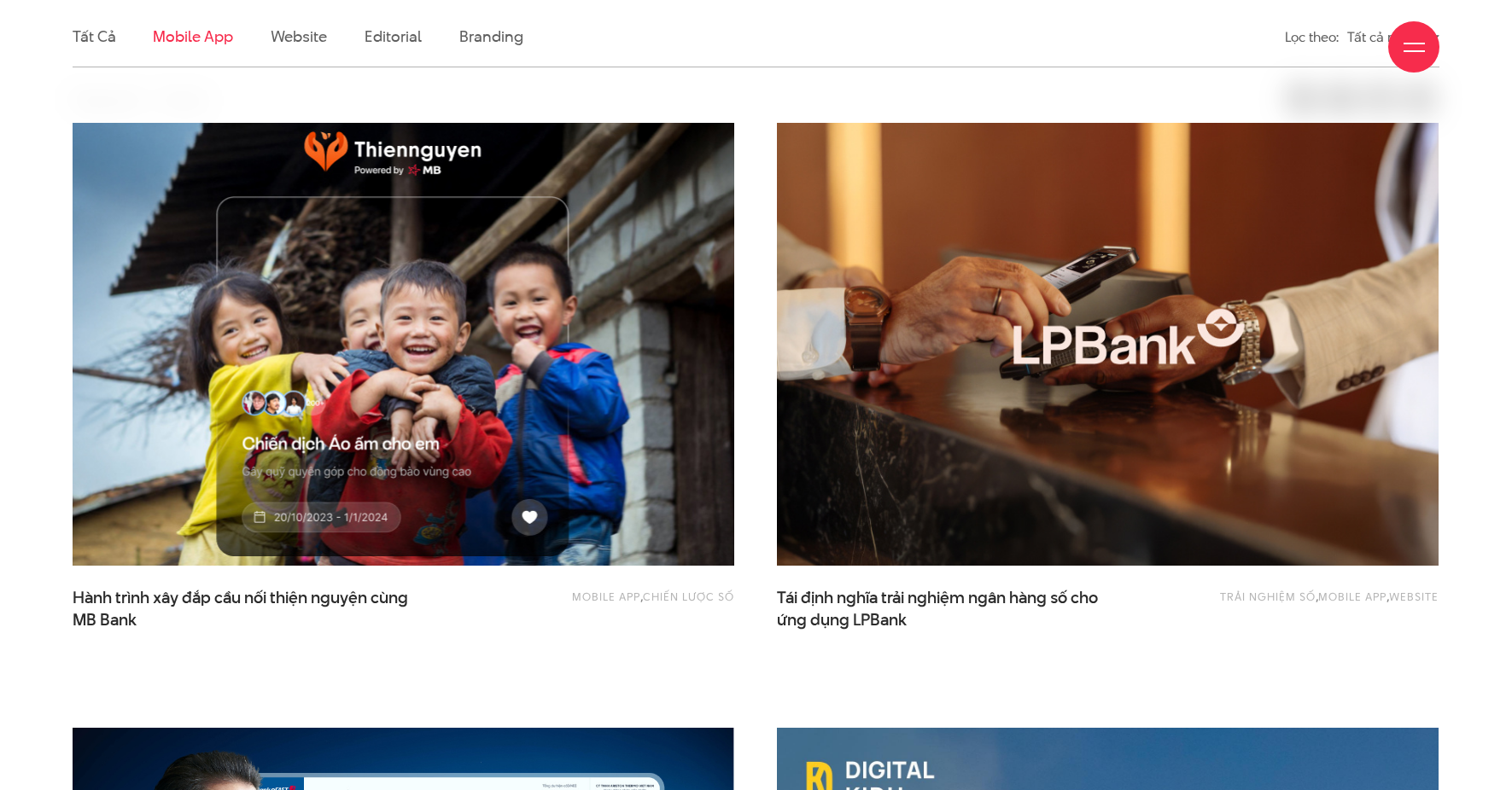
click at [359, 369] on img at bounding box center [403, 345] width 728 height 487
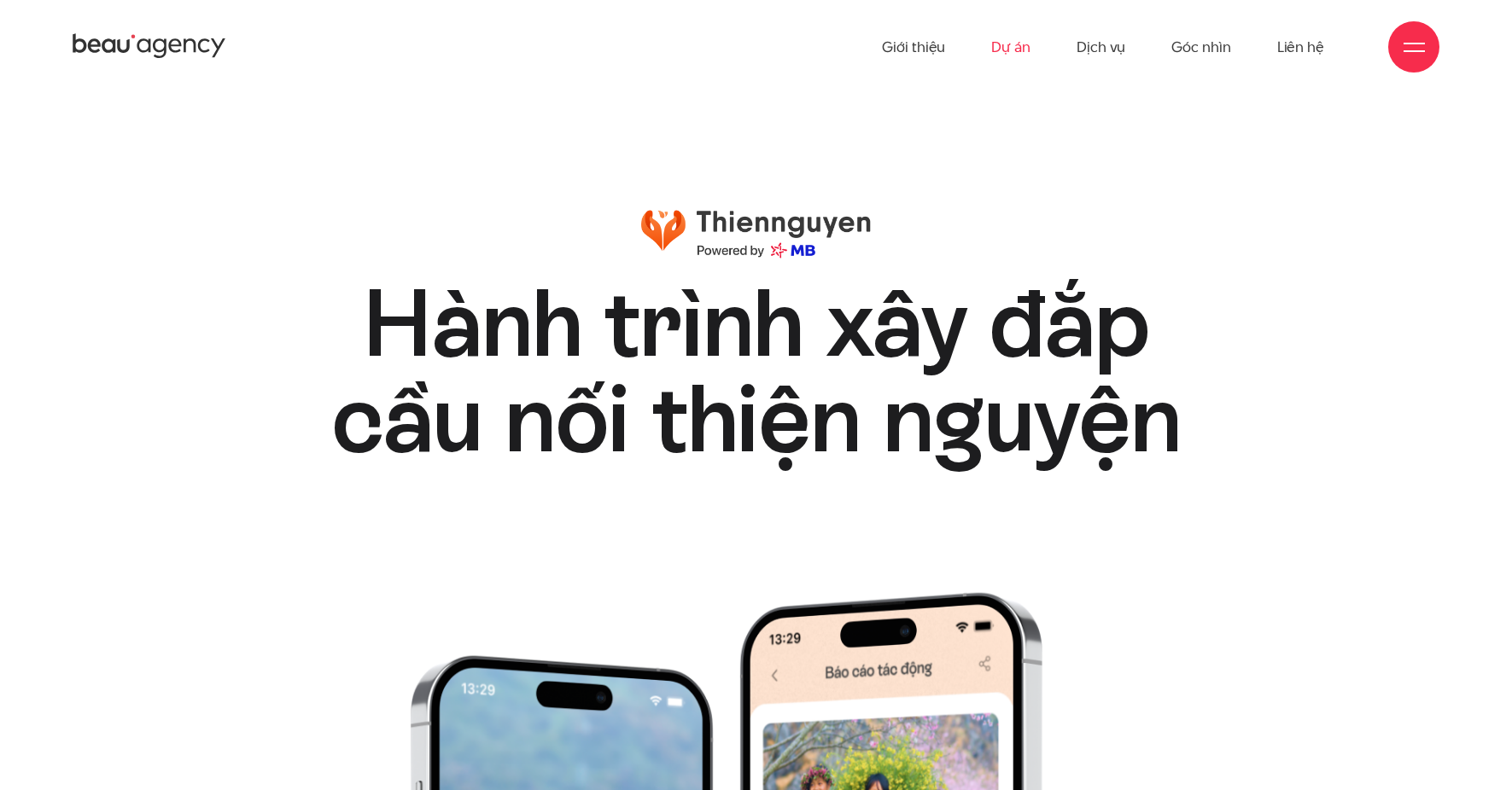
click at [1022, 39] on link "Dự án" at bounding box center [1011, 47] width 39 height 94
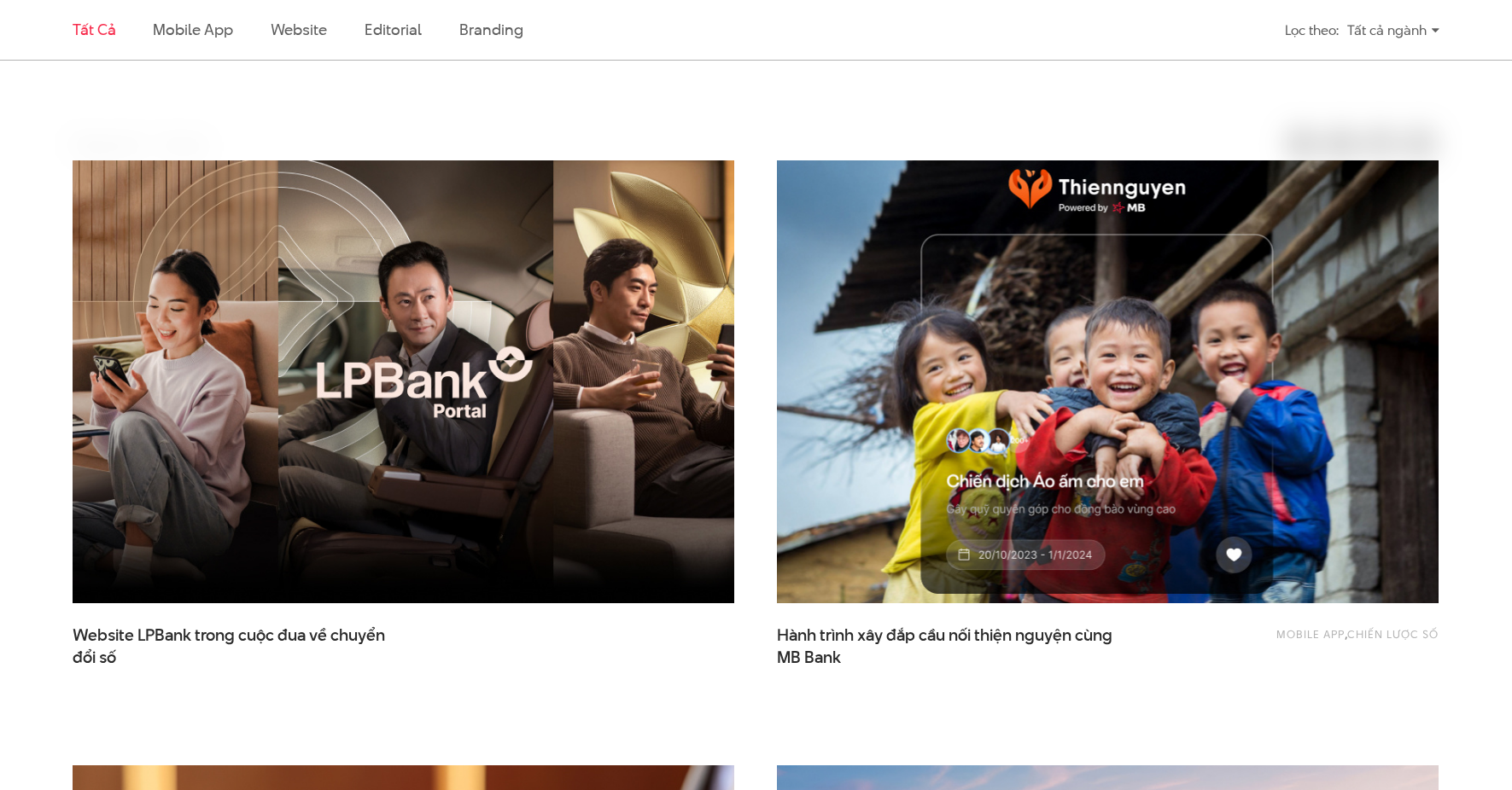
scroll to position [590, 0]
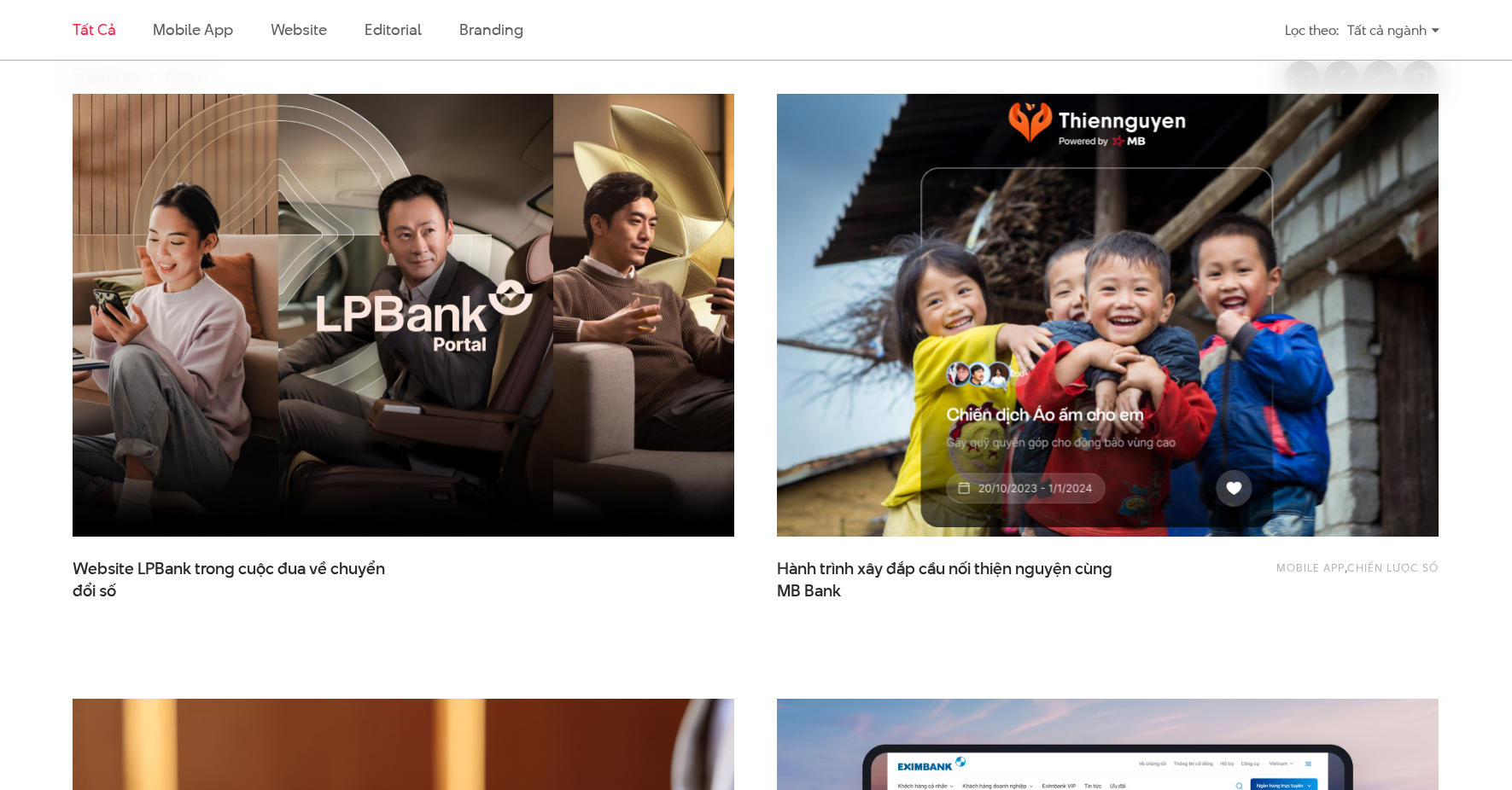
click at [1049, 304] on img at bounding box center [1108, 315] width 728 height 487
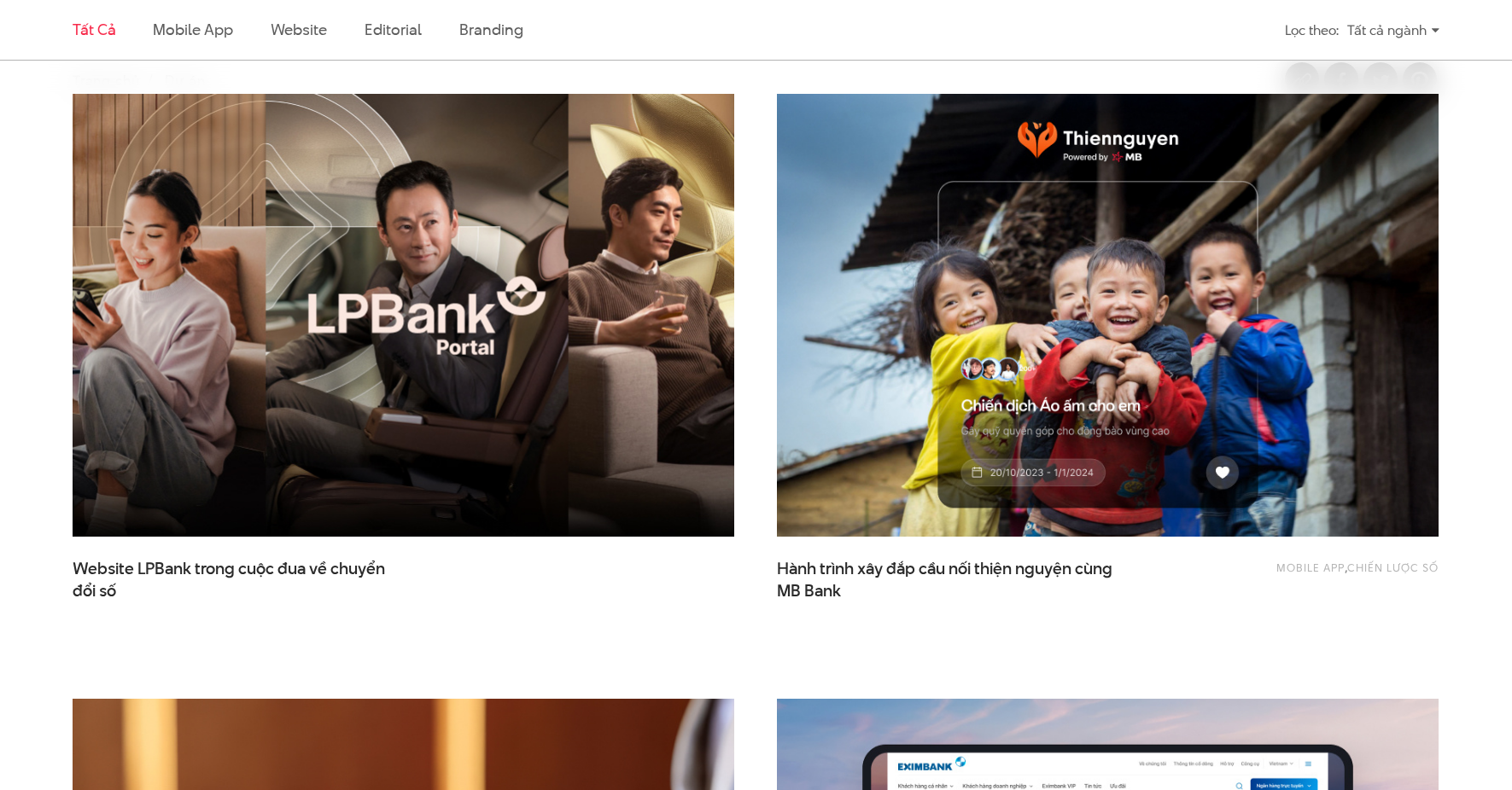
click at [531, 251] on img at bounding box center [403, 315] width 728 height 487
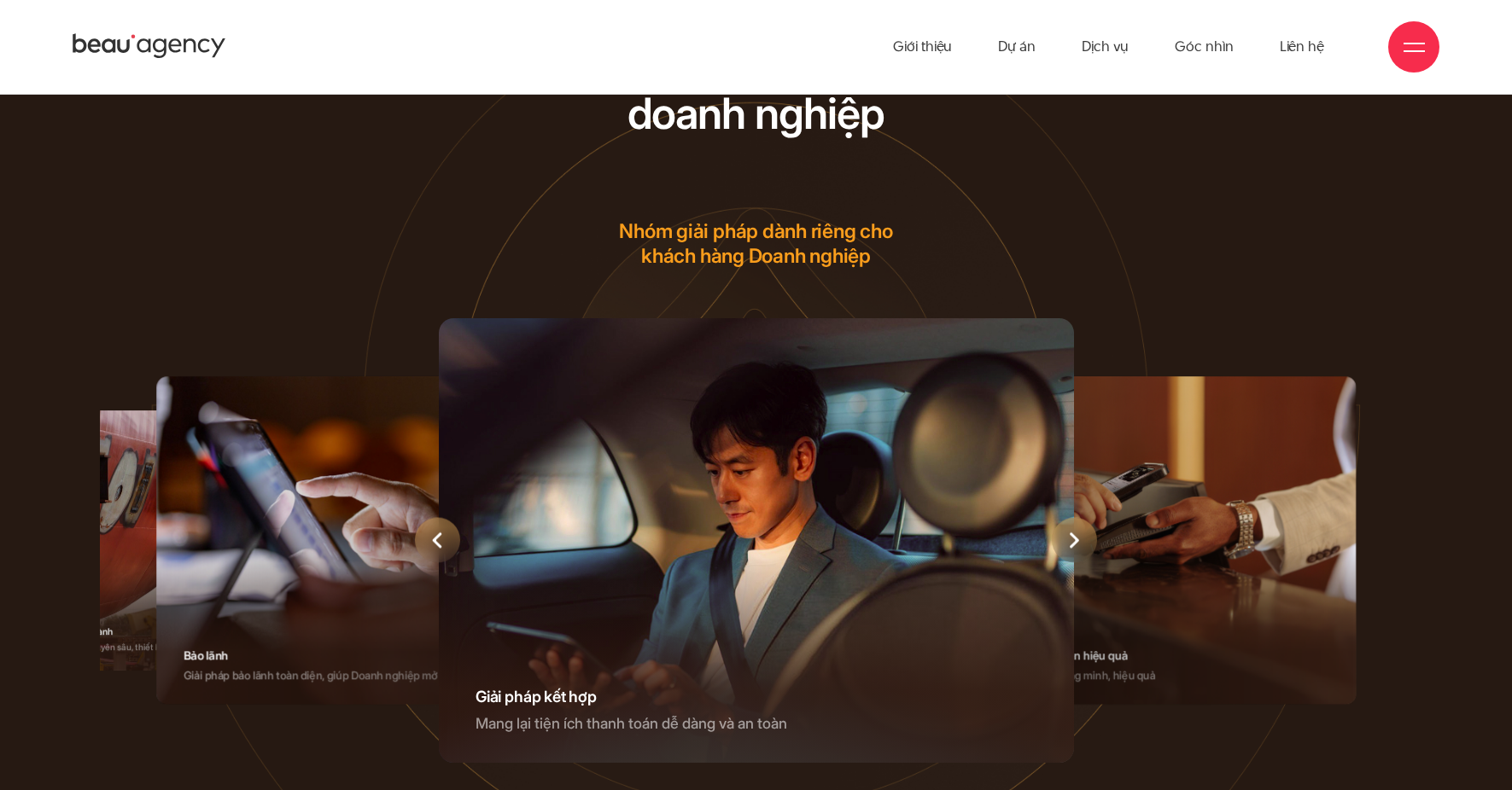
scroll to position [6797, 0]
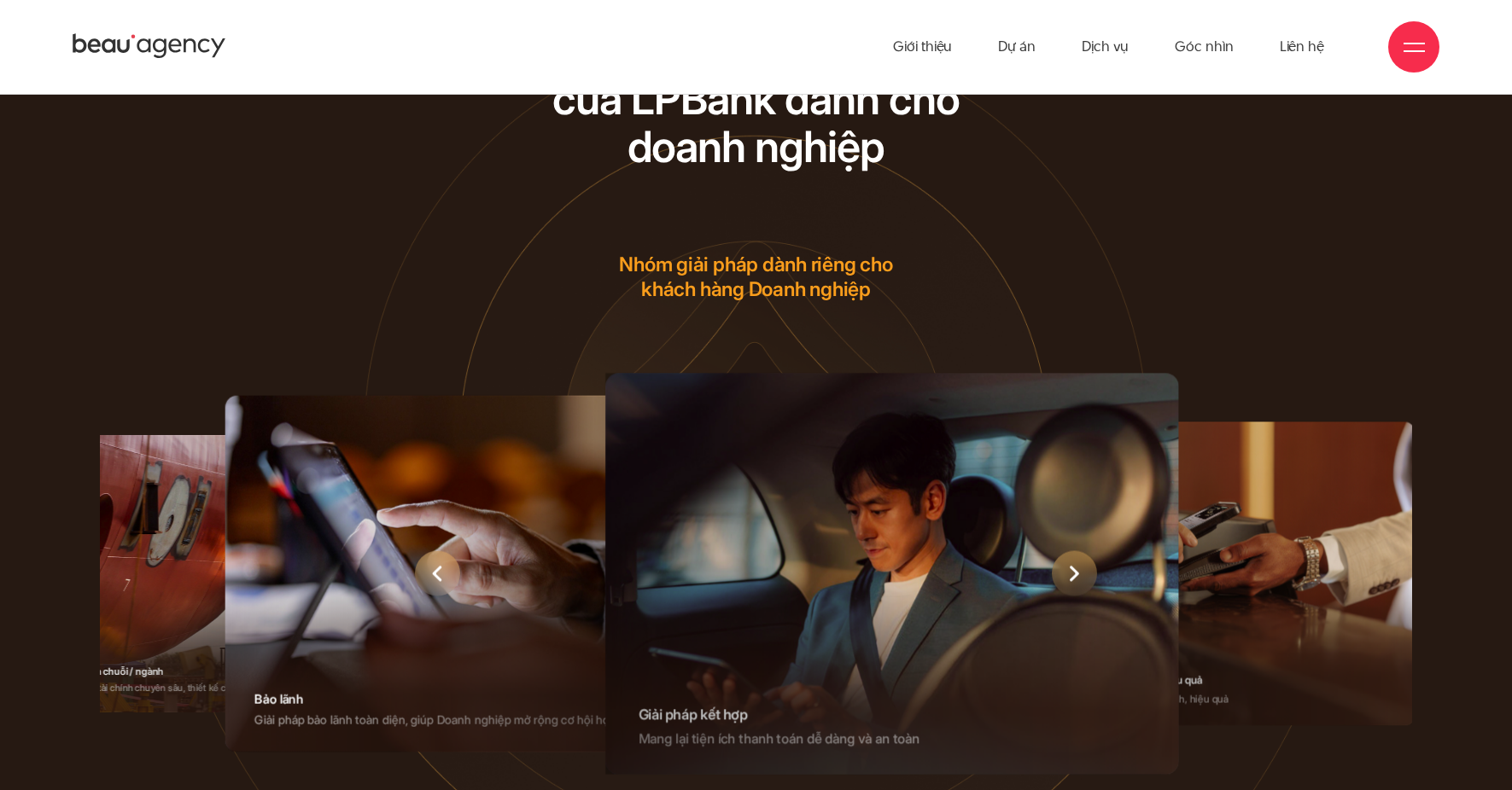
click at [906, 462] on div "6 / 6" at bounding box center [891, 573] width 573 height 401
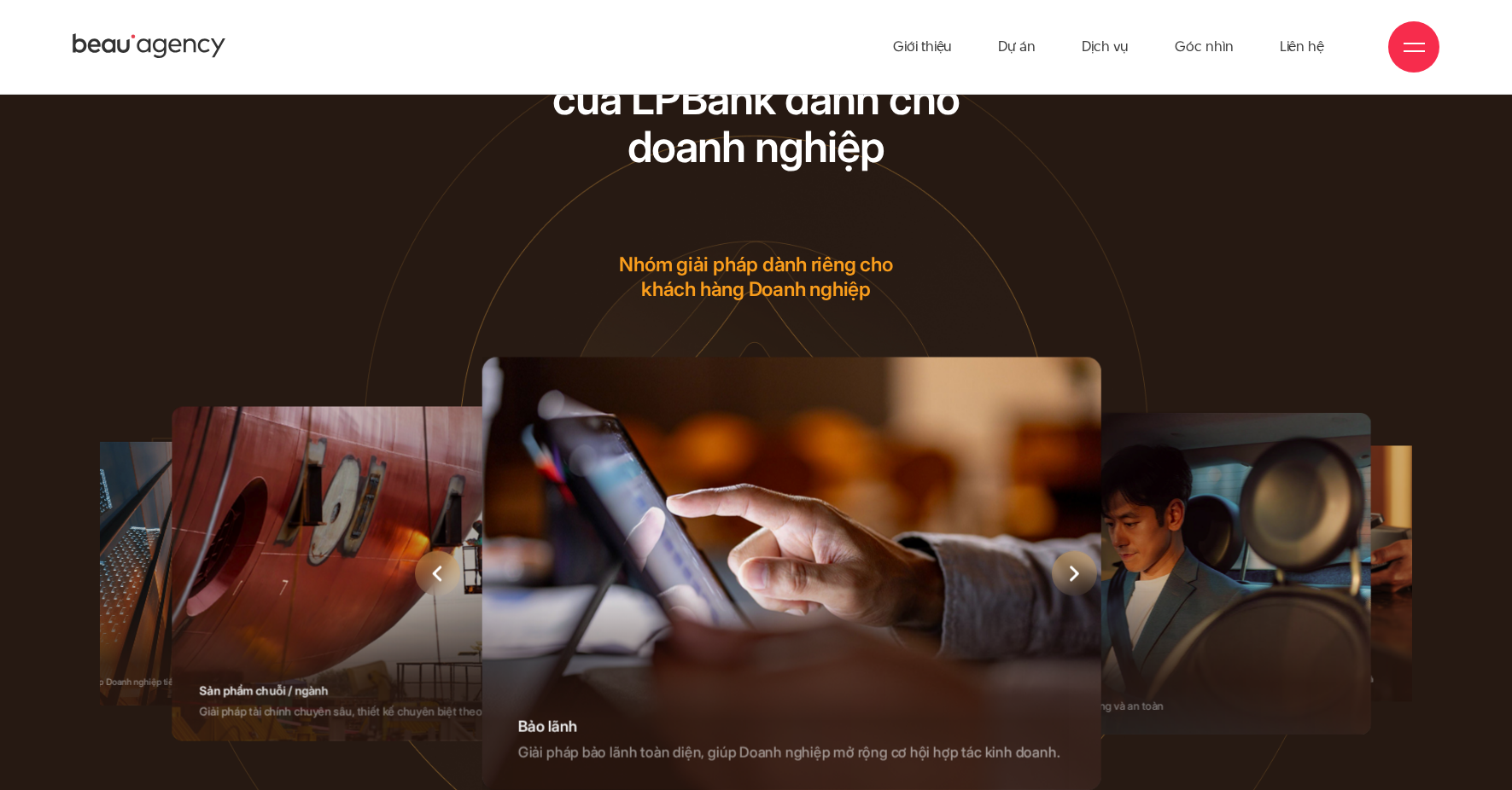
click at [832, 521] on div "5 / 6" at bounding box center [791, 574] width 620 height 434
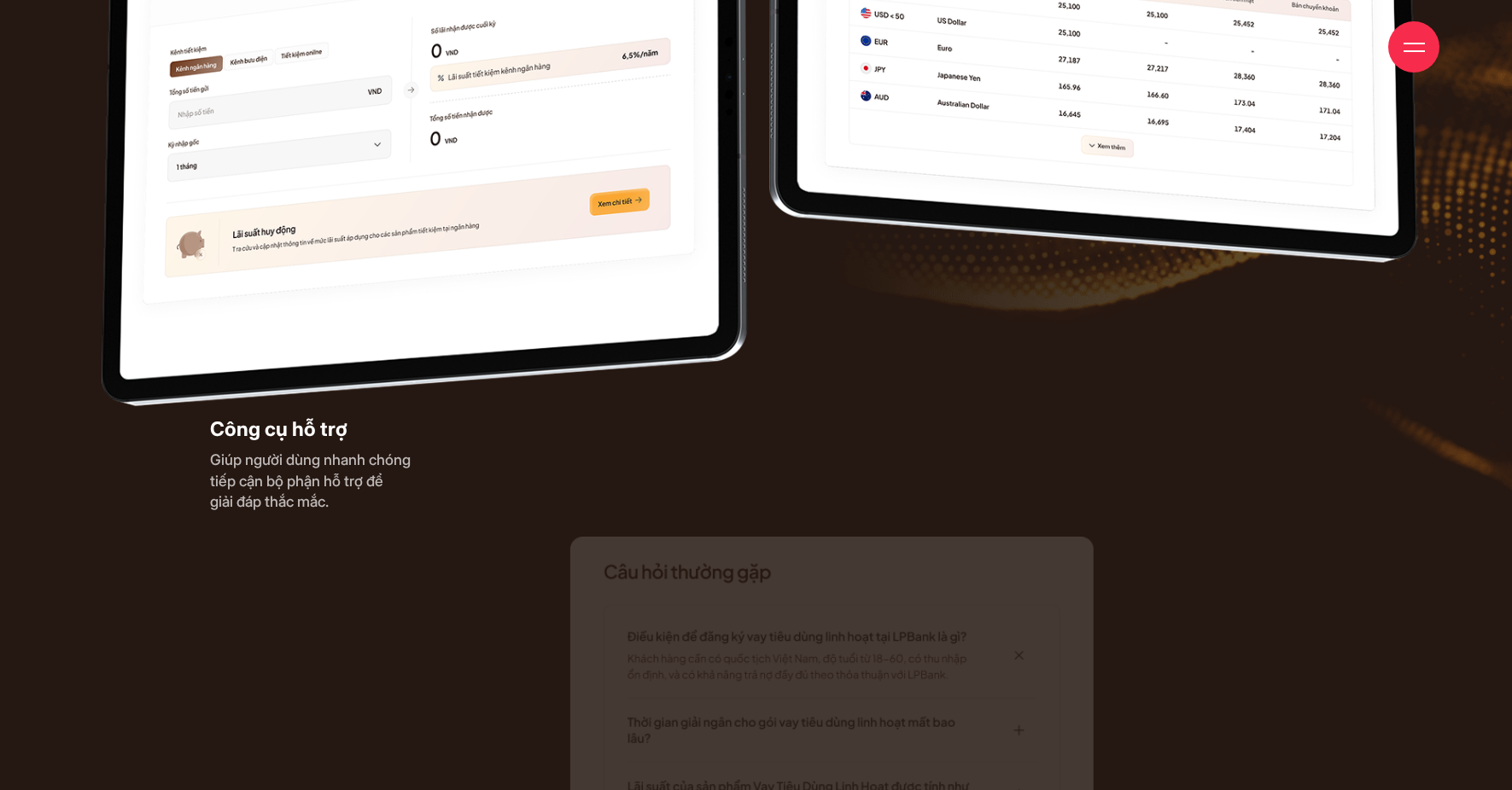
scroll to position [14683, 0]
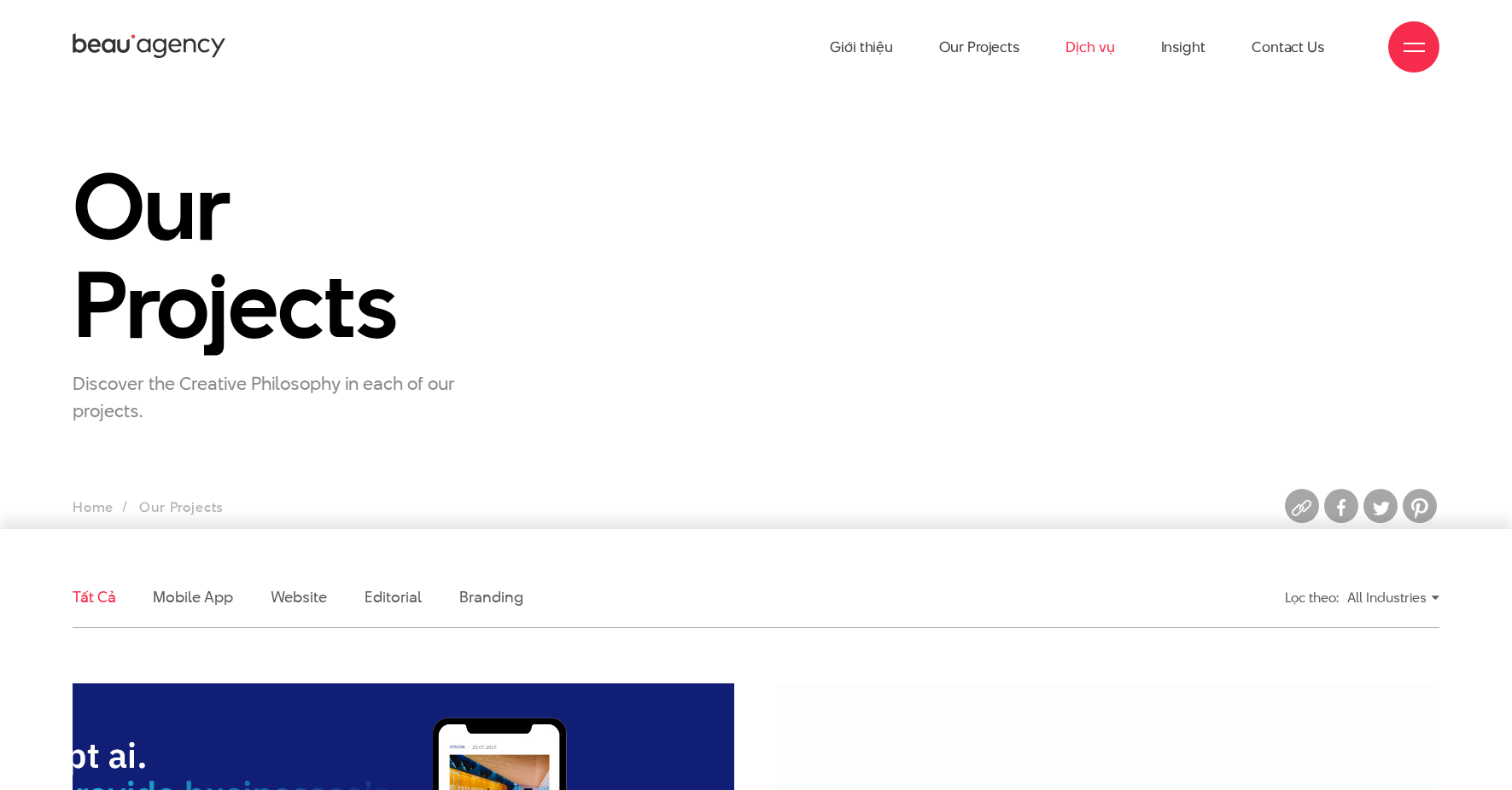
click at [1109, 46] on link "Dịch vụ" at bounding box center [1090, 47] width 49 height 94
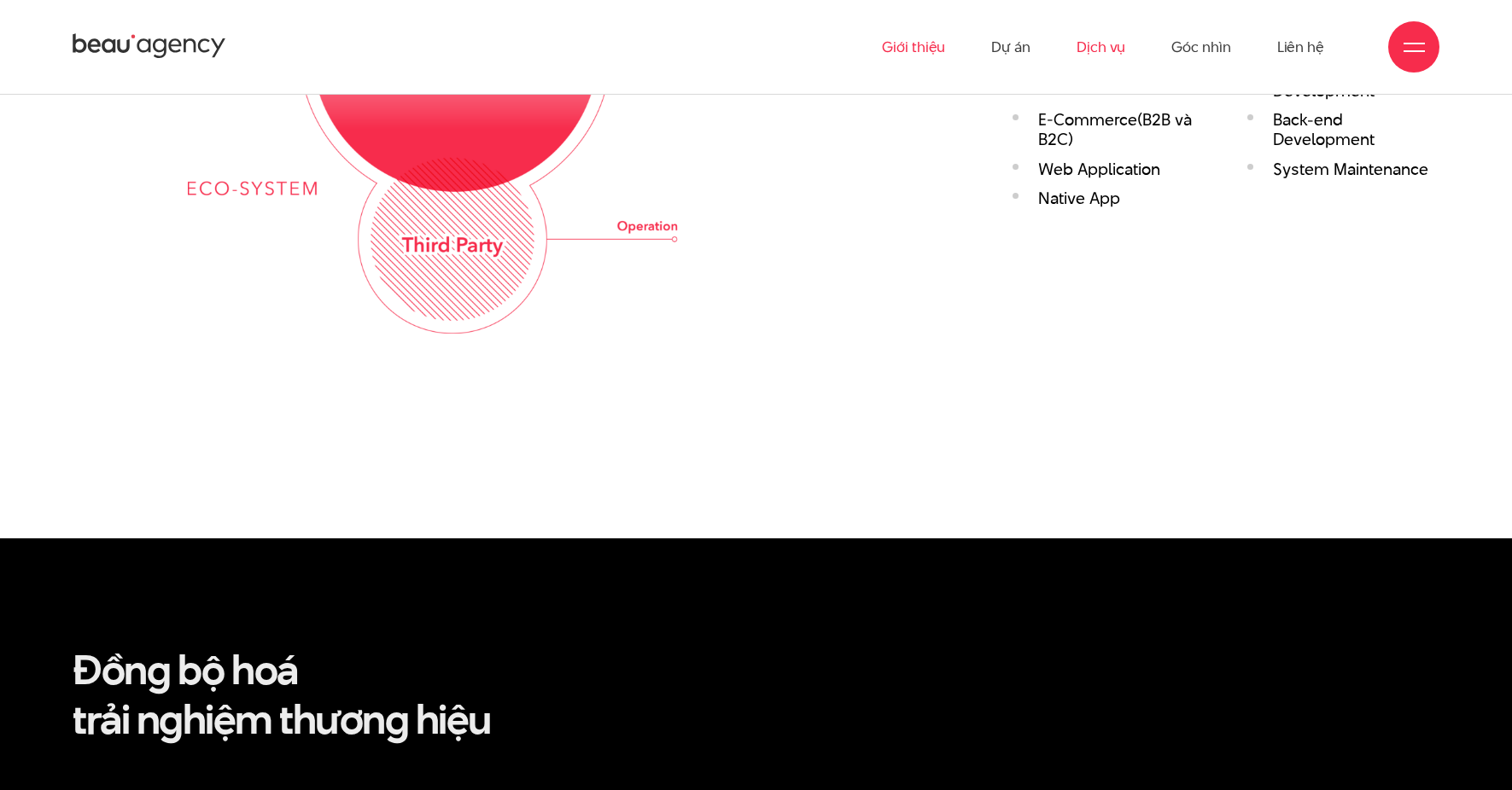
scroll to position [3401, 0]
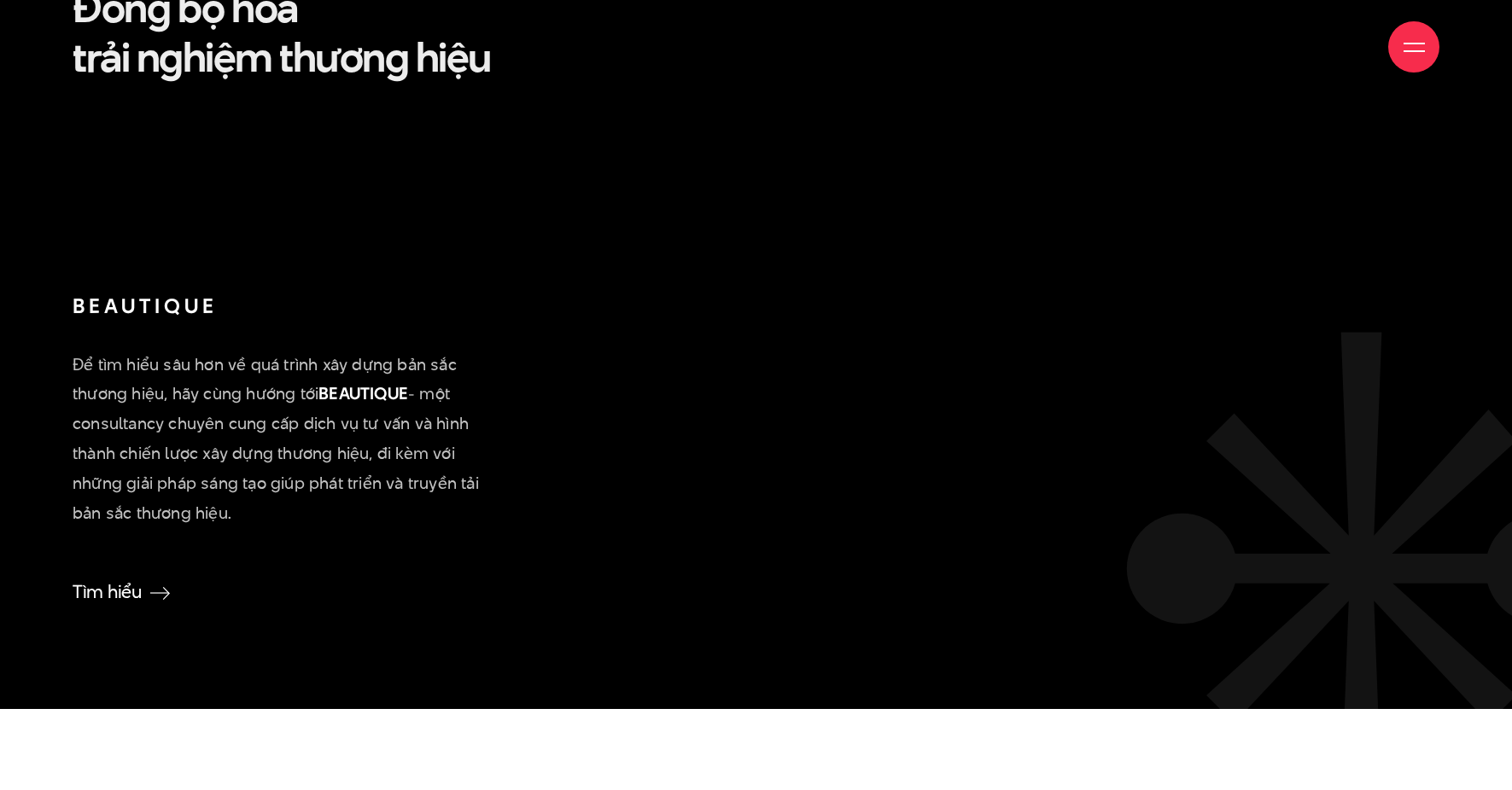
scroll to position [4111, 0]
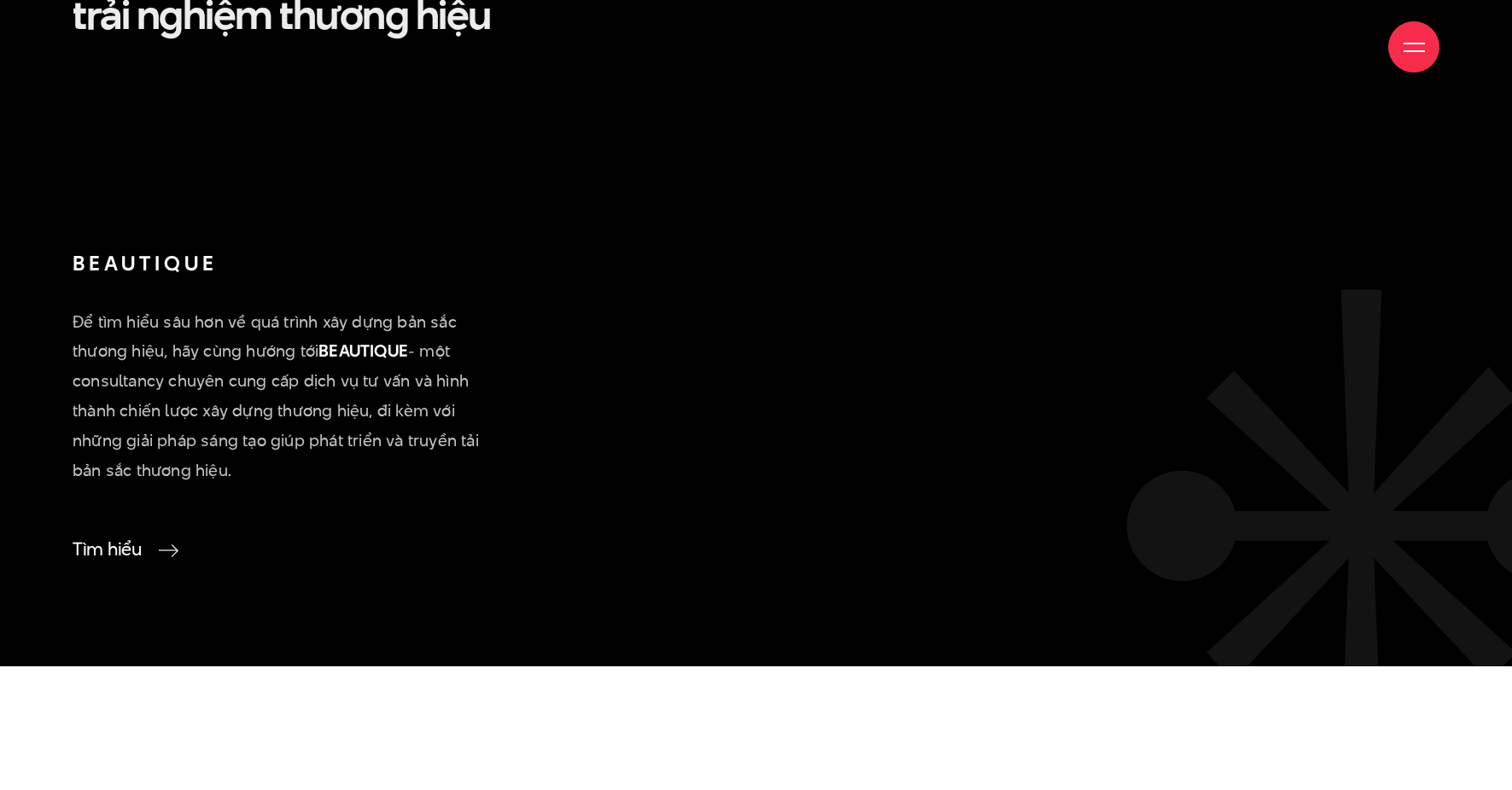
click at [103, 538] on link "Tìm hiểu" at bounding box center [121, 548] width 97 height 22
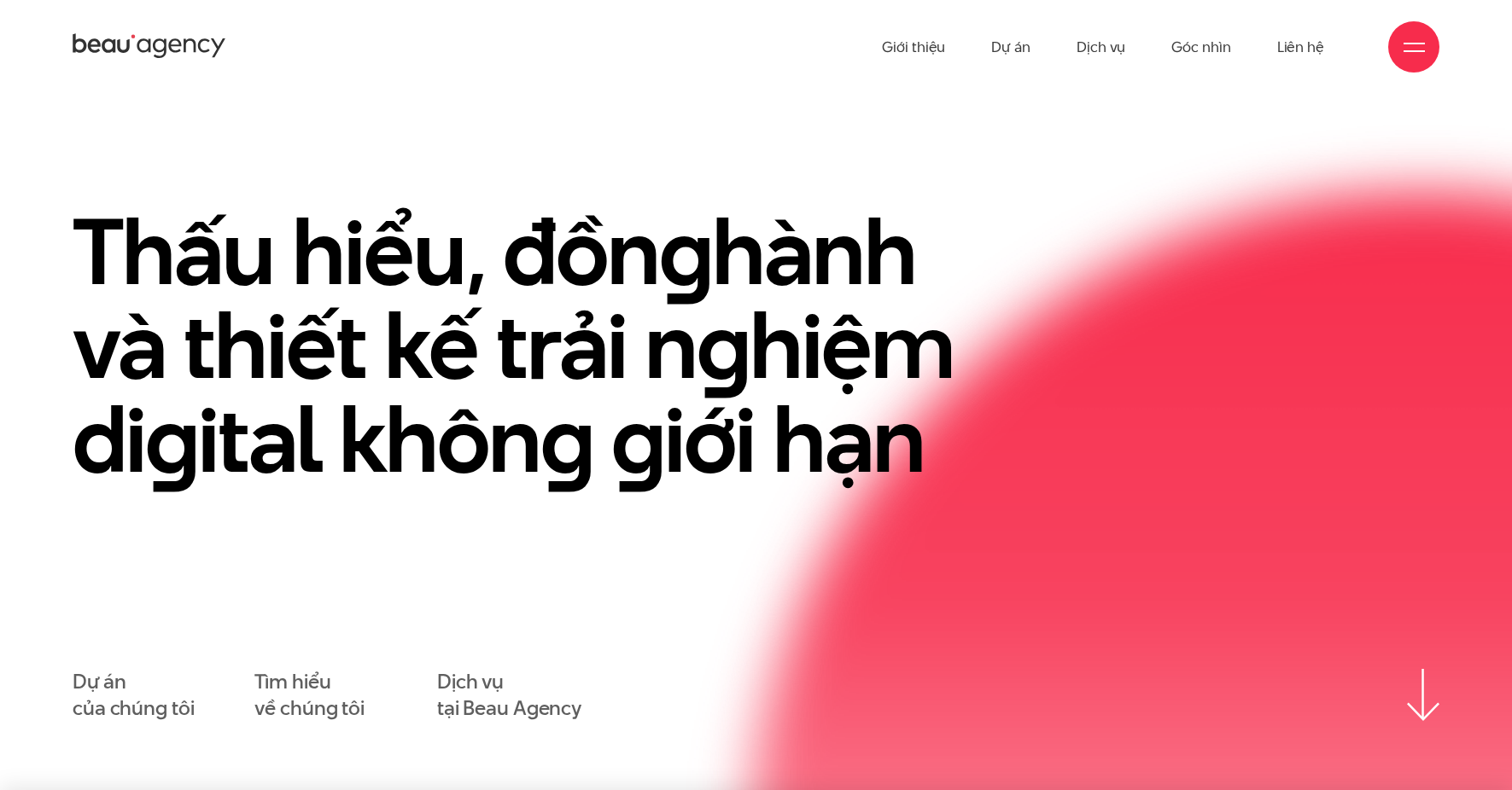
click at [1404, 48] on div at bounding box center [1415, 48] width 21 height 21
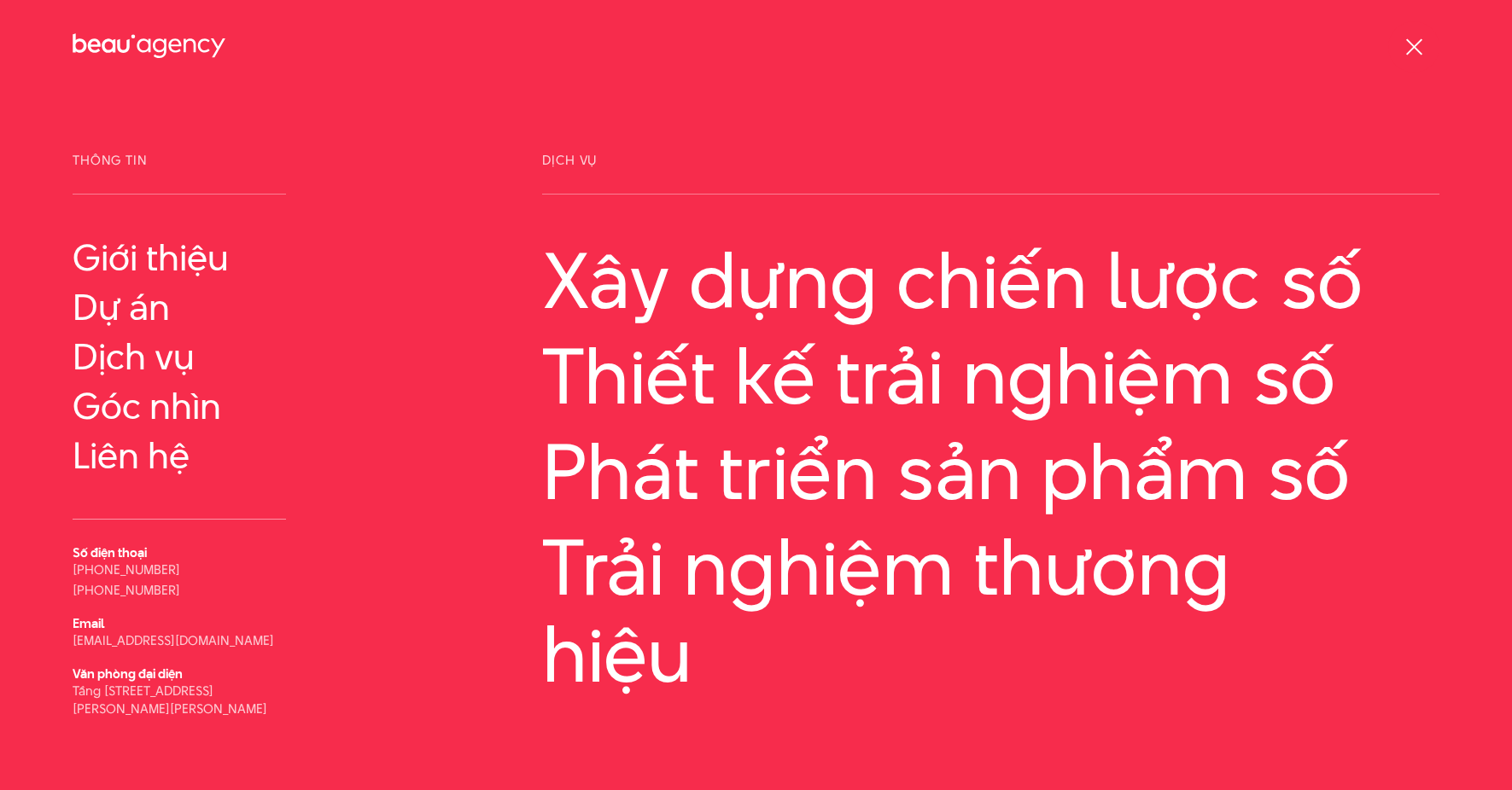
scroll to position [53, 0]
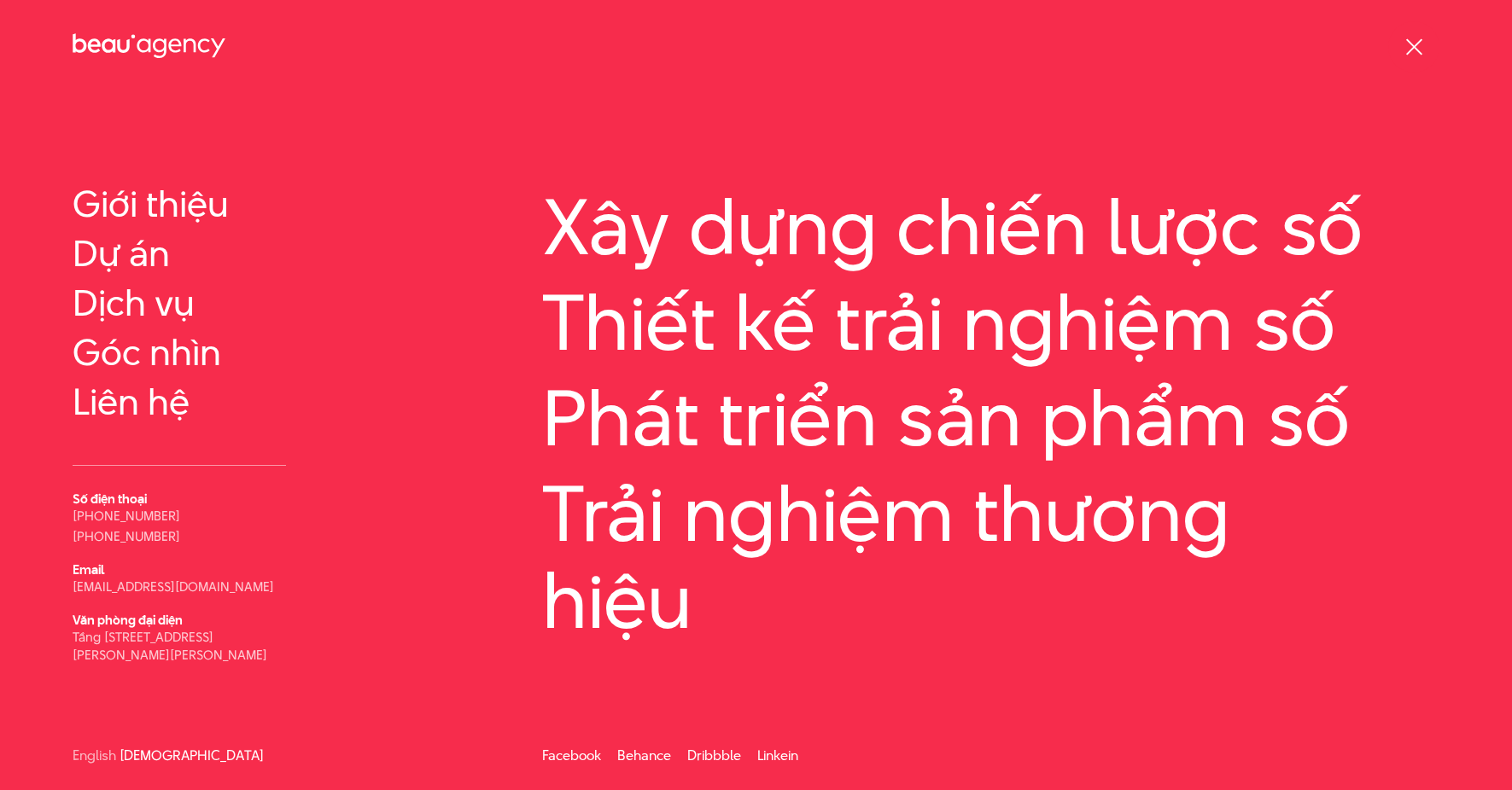
click at [1427, 40] on div at bounding box center [1414, 47] width 51 height 51
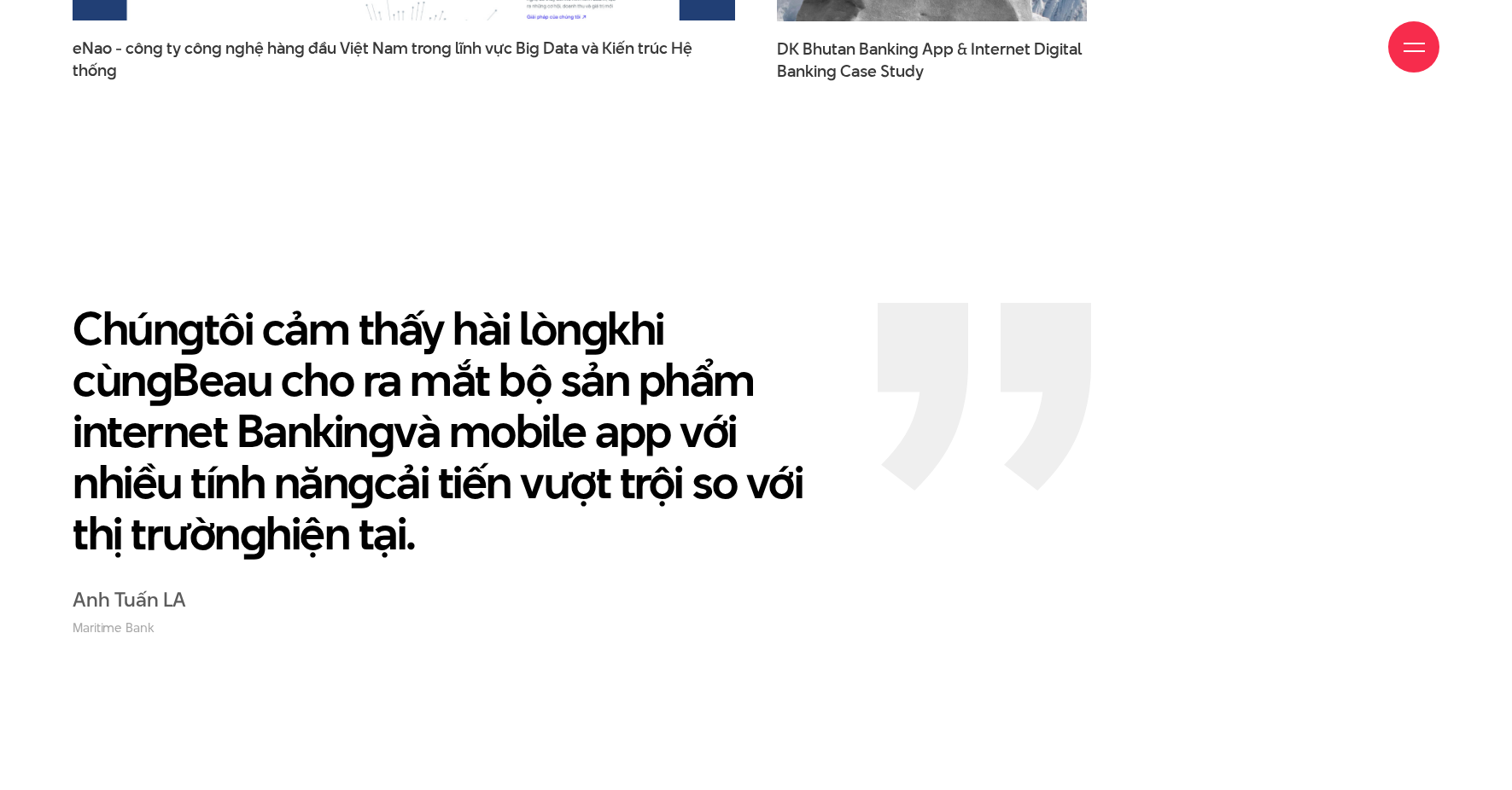
scroll to position [5240, 0]
